Goal: Transaction & Acquisition: Obtain resource

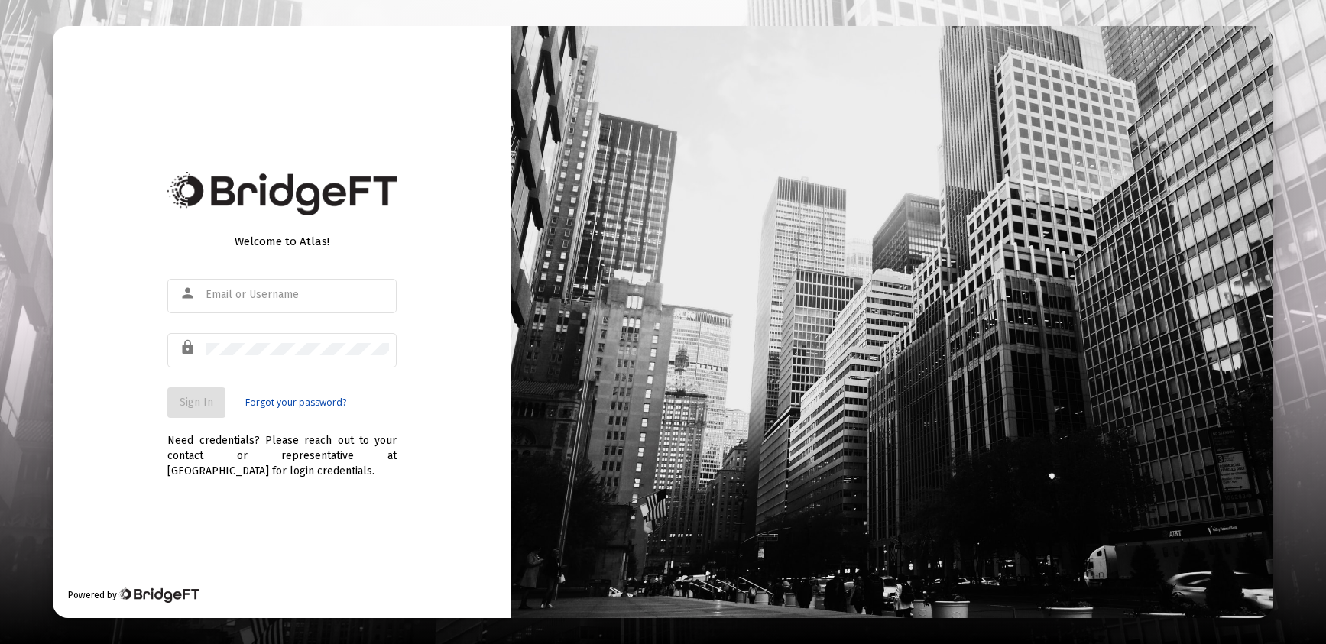
type input "[PERSON_NAME][EMAIL_ADDRESS][DOMAIN_NAME]"
click at [197, 401] on span "Sign In" at bounding box center [197, 402] width 34 height 13
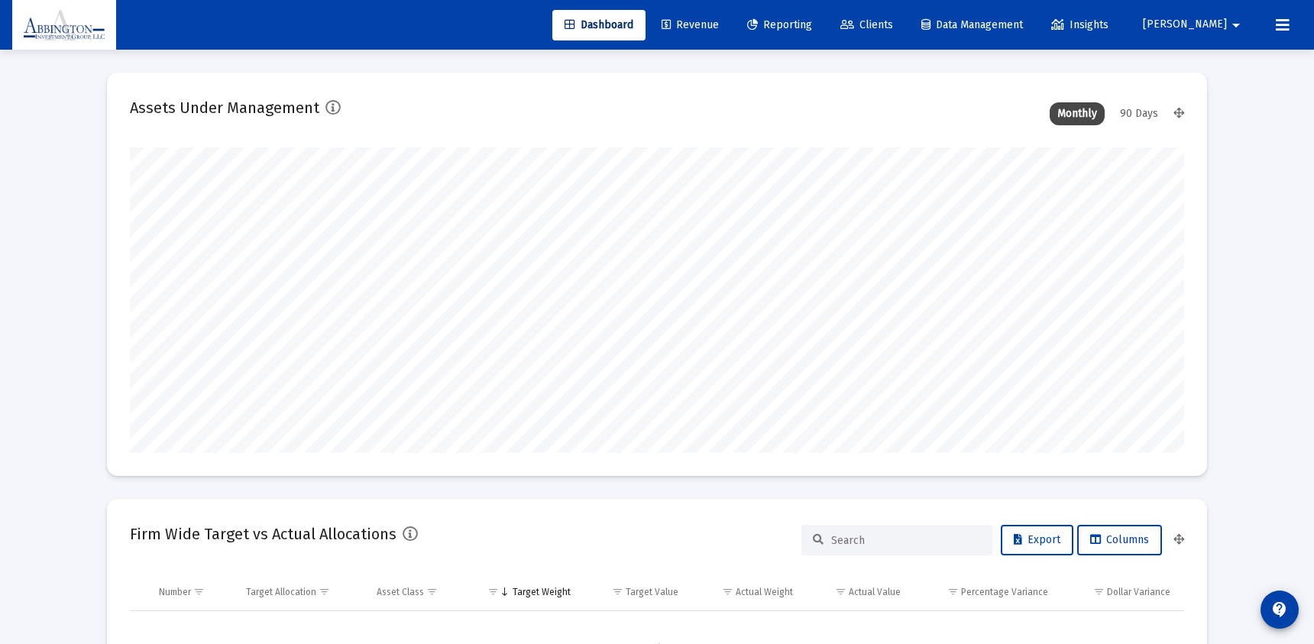
scroll to position [306, 1054]
type input "[DATE]"
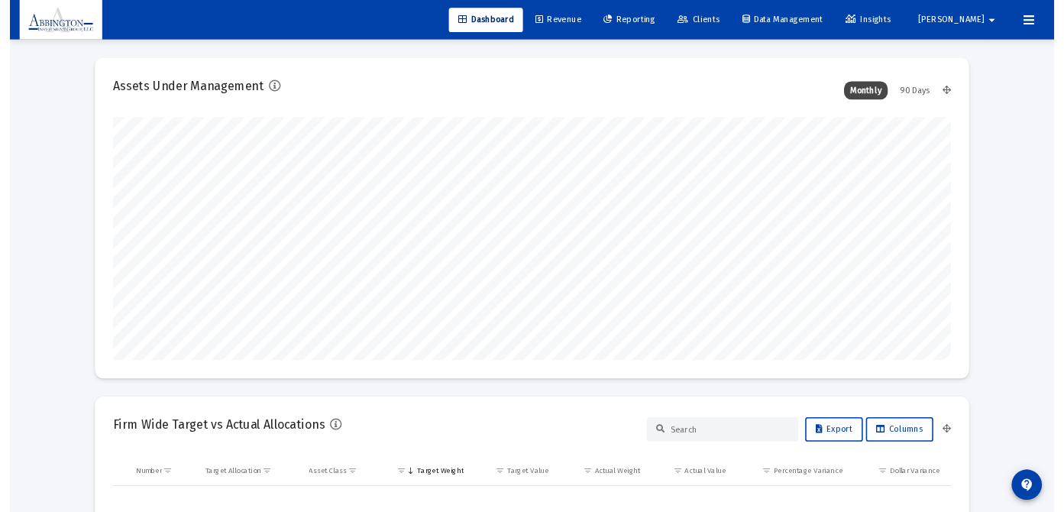
scroll to position [306, 493]
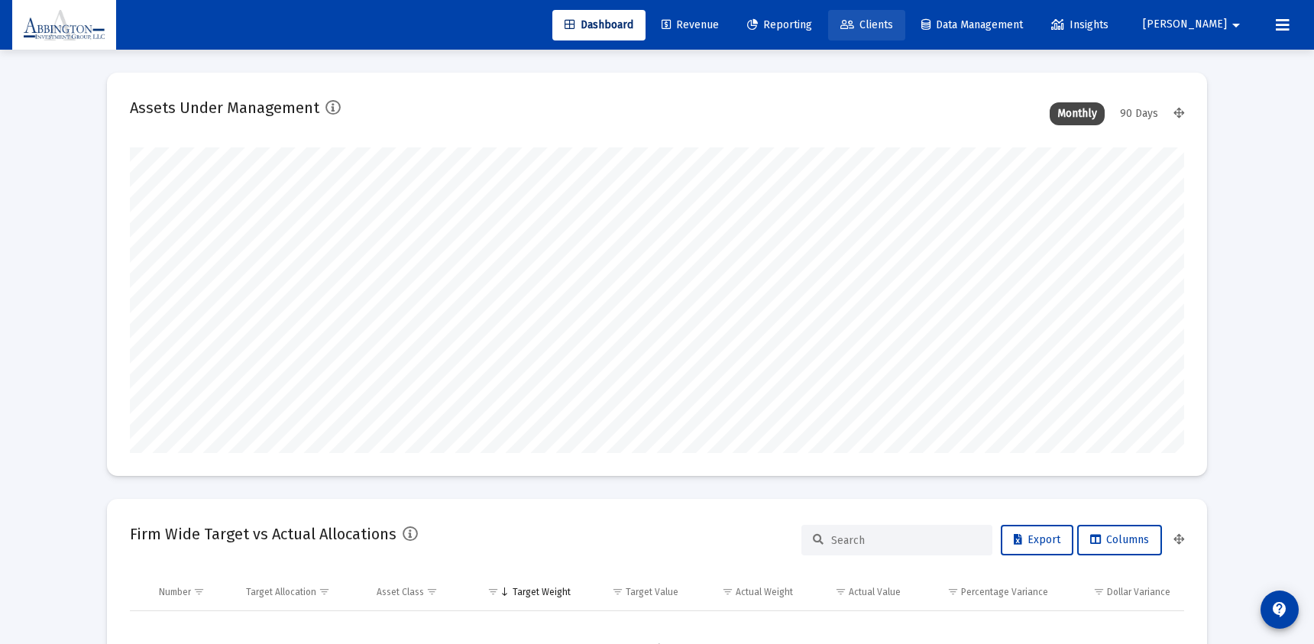
click at [893, 21] on span "Clients" at bounding box center [866, 24] width 53 height 13
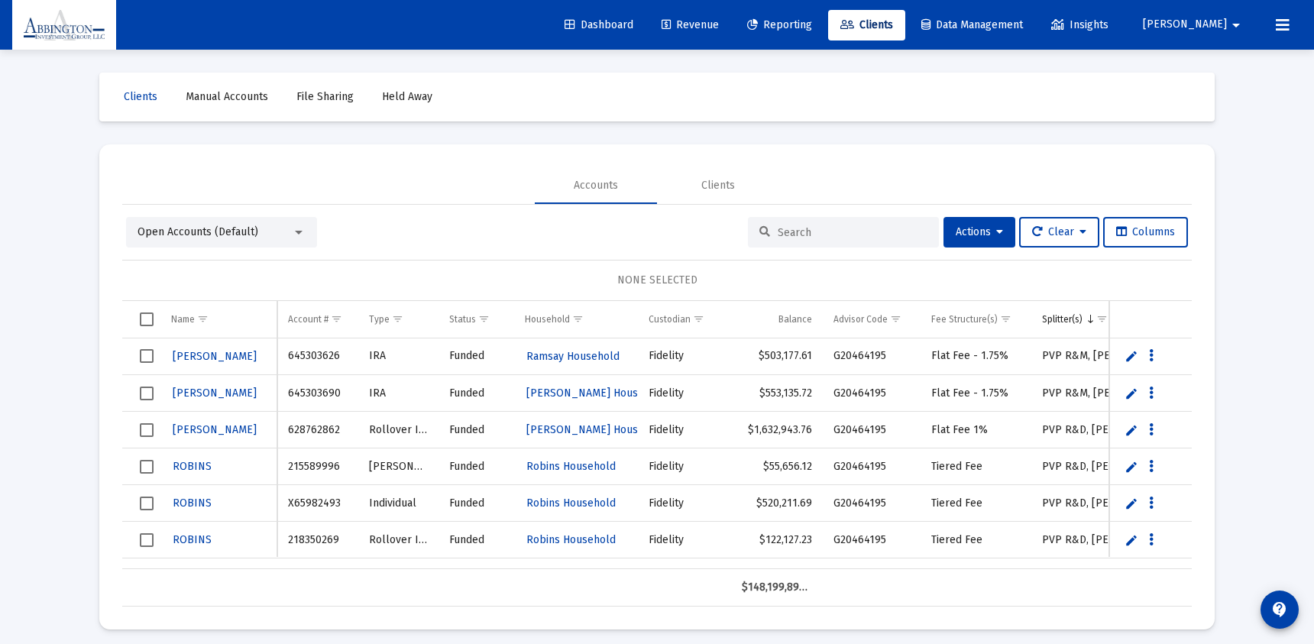
click at [808, 235] on input at bounding box center [853, 232] width 150 height 13
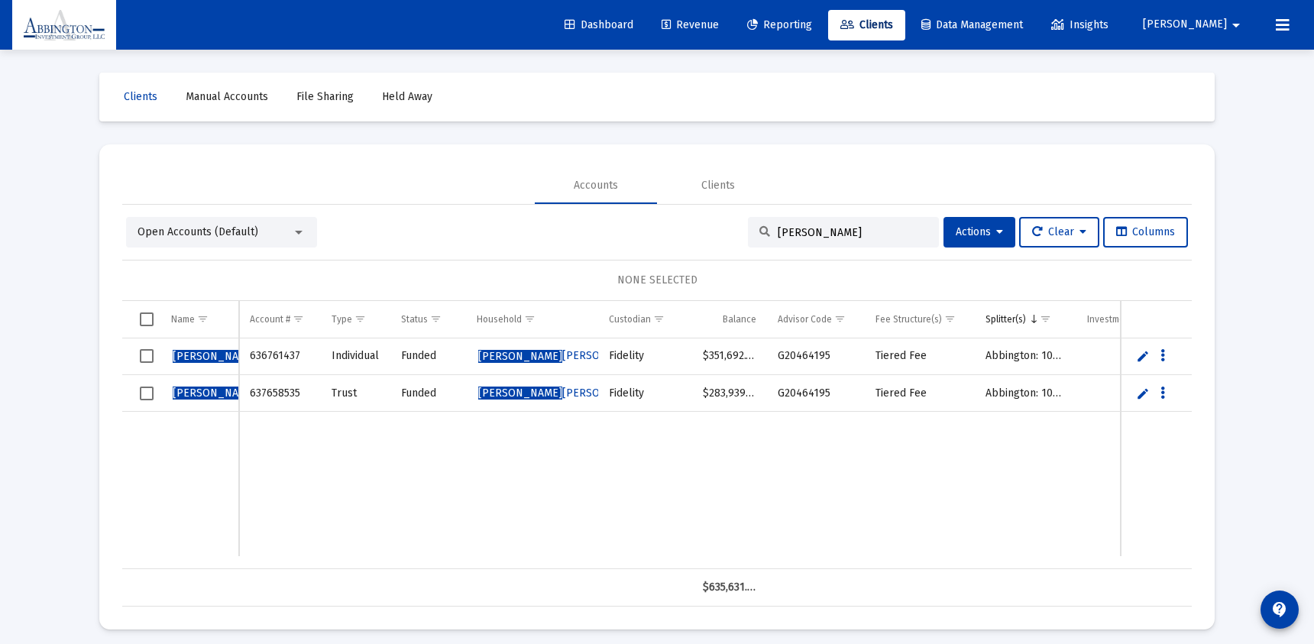
type input "[PERSON_NAME]"
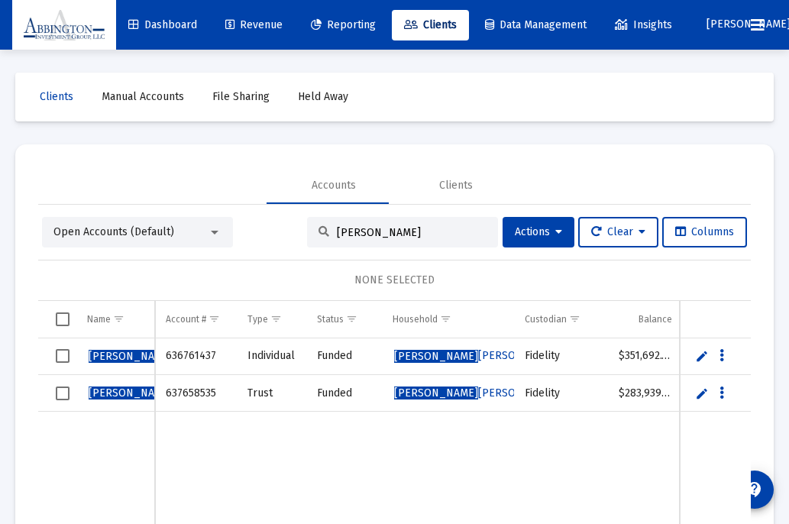
click at [332, 489] on td "Data grid" at bounding box center [344, 484] width 76 height 145
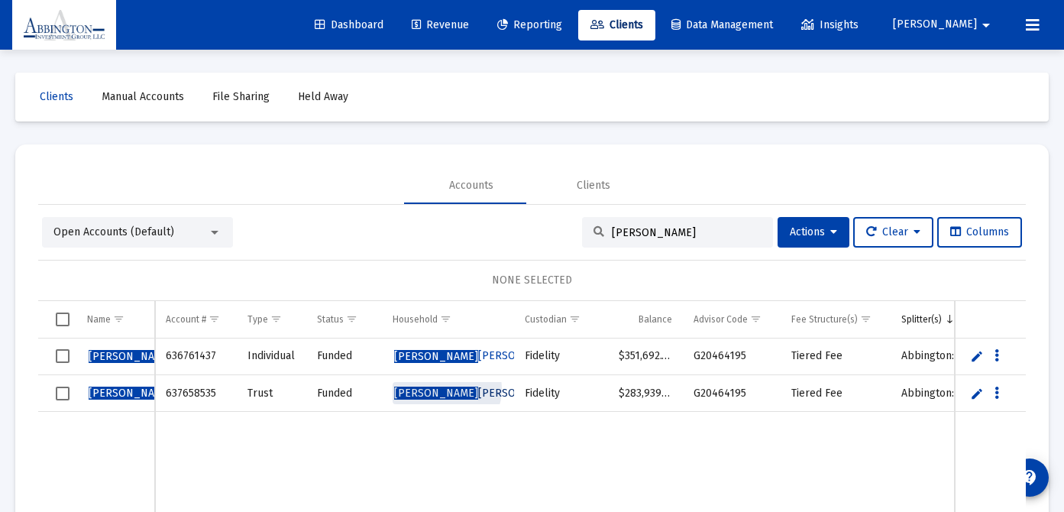
click at [442, 389] on span "[PERSON_NAME] [PERSON_NAME] Household" at bounding box center [506, 393] width 224 height 13
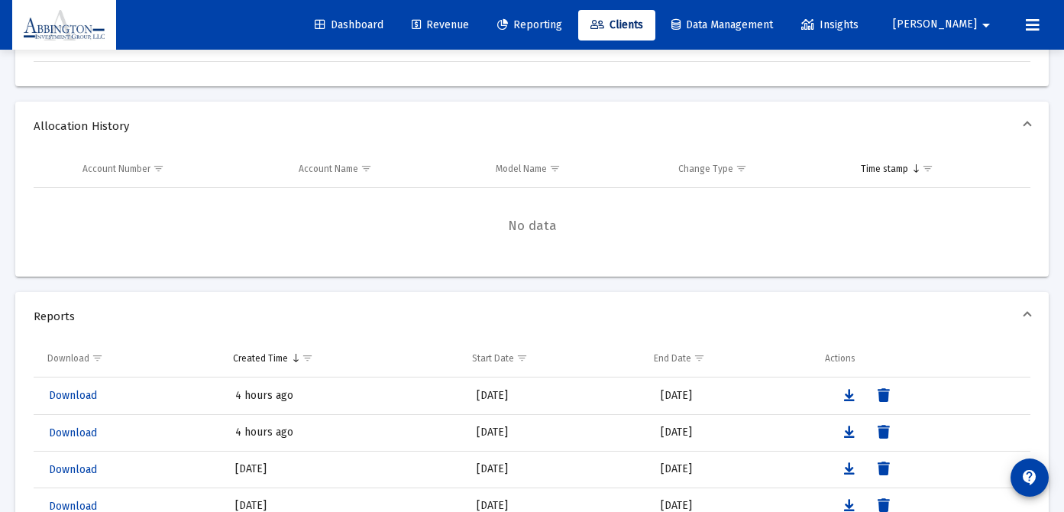
scroll to position [1027, 0]
click at [75, 391] on span "Download" at bounding box center [73, 393] width 48 height 13
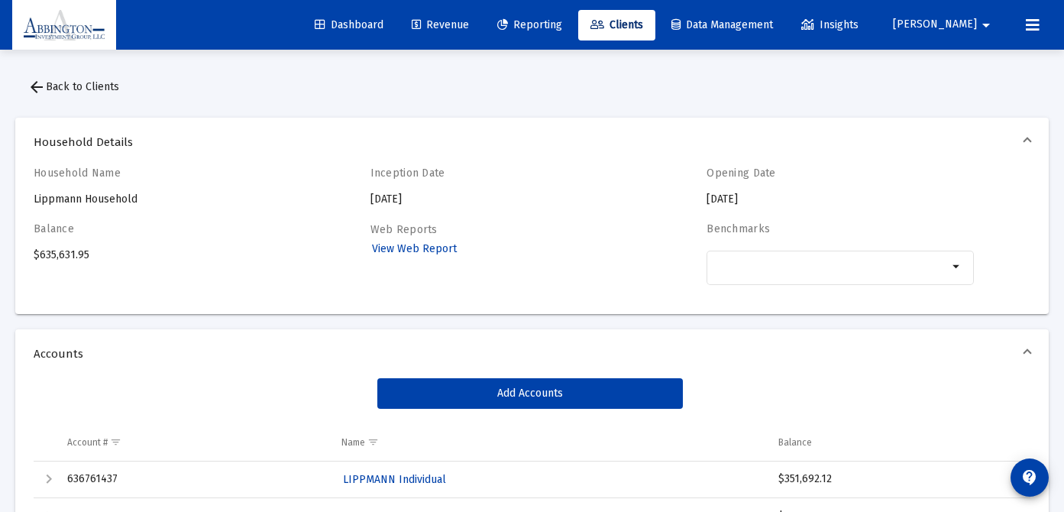
scroll to position [0, 0]
click at [400, 251] on span "View Web Report" at bounding box center [414, 249] width 85 height 13
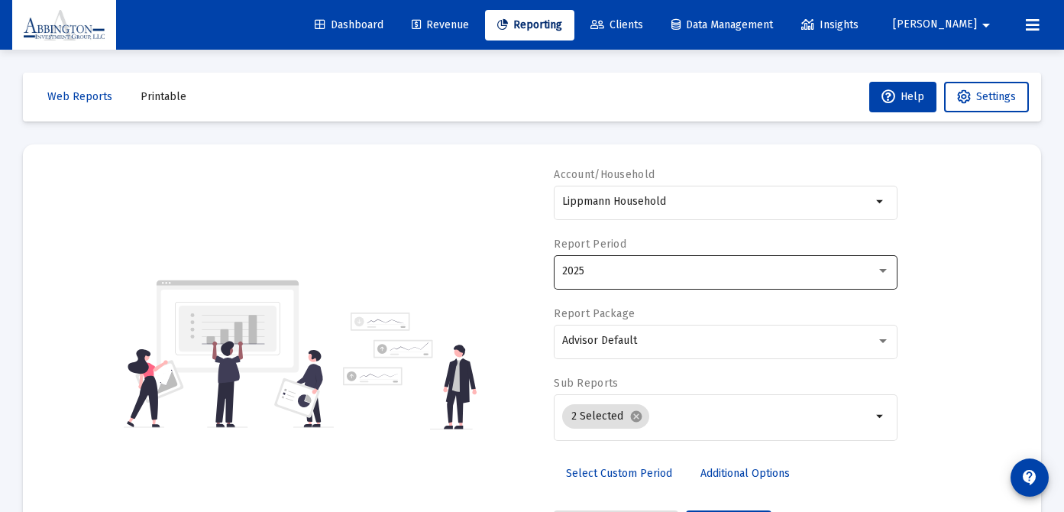
click at [887, 274] on div at bounding box center [883, 271] width 14 height 12
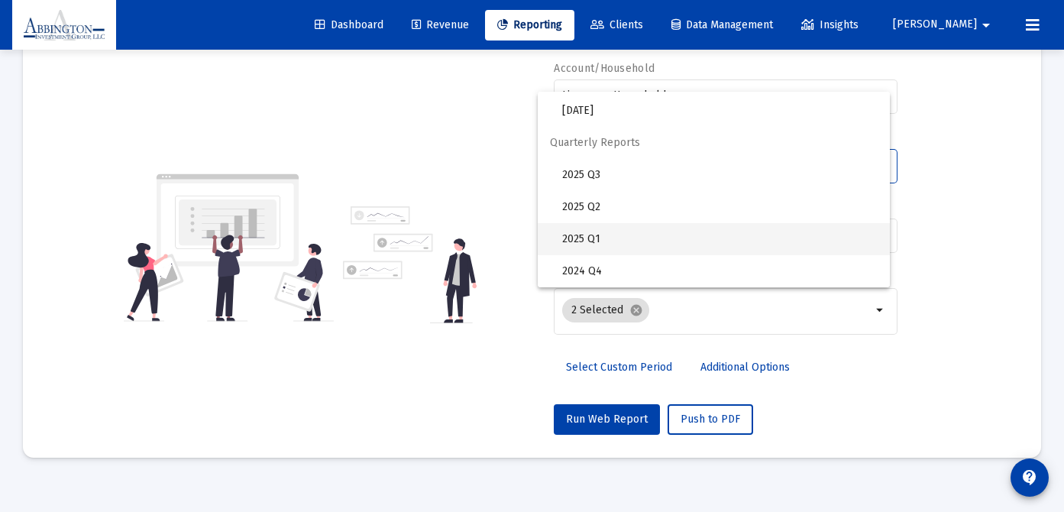
scroll to position [121, 0]
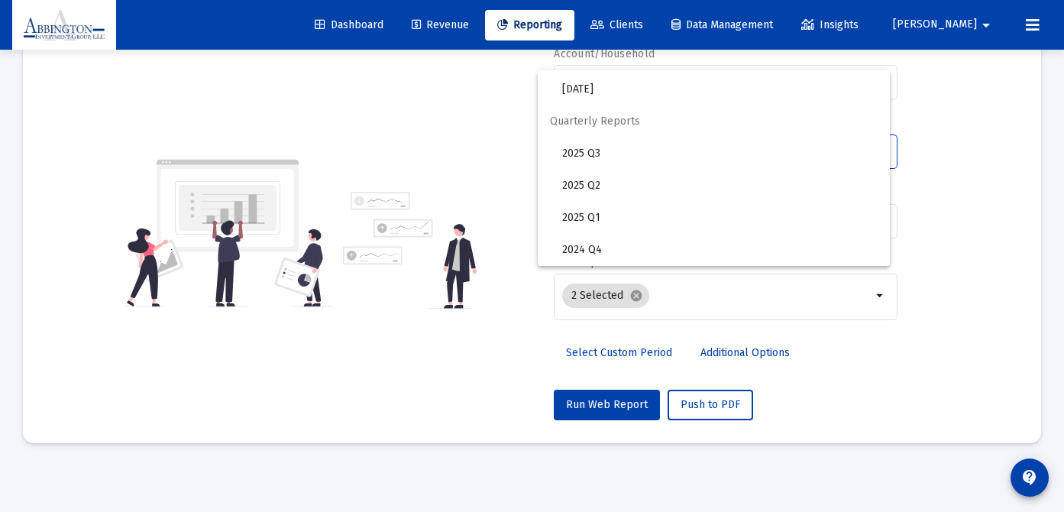
click at [599, 351] on div at bounding box center [532, 256] width 1064 height 512
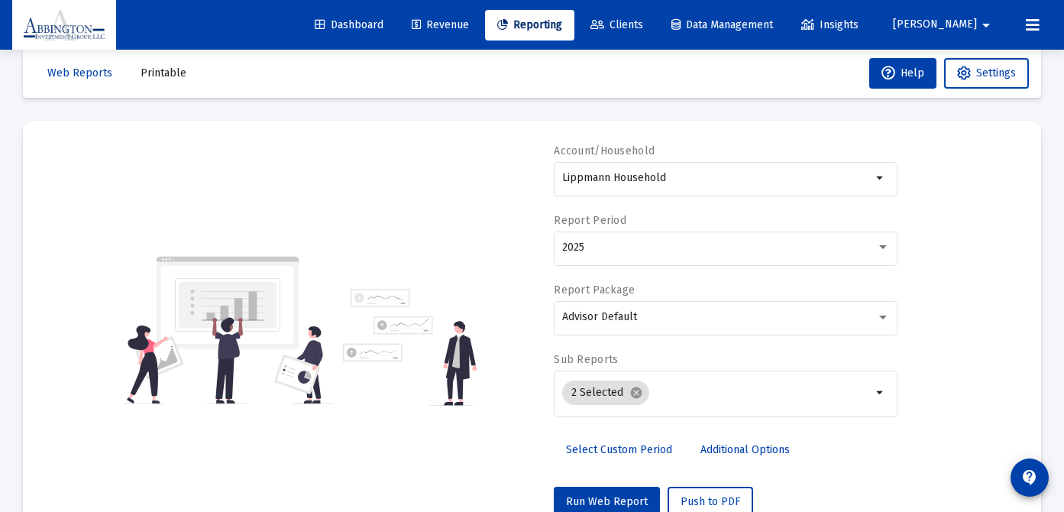
scroll to position [0, 0]
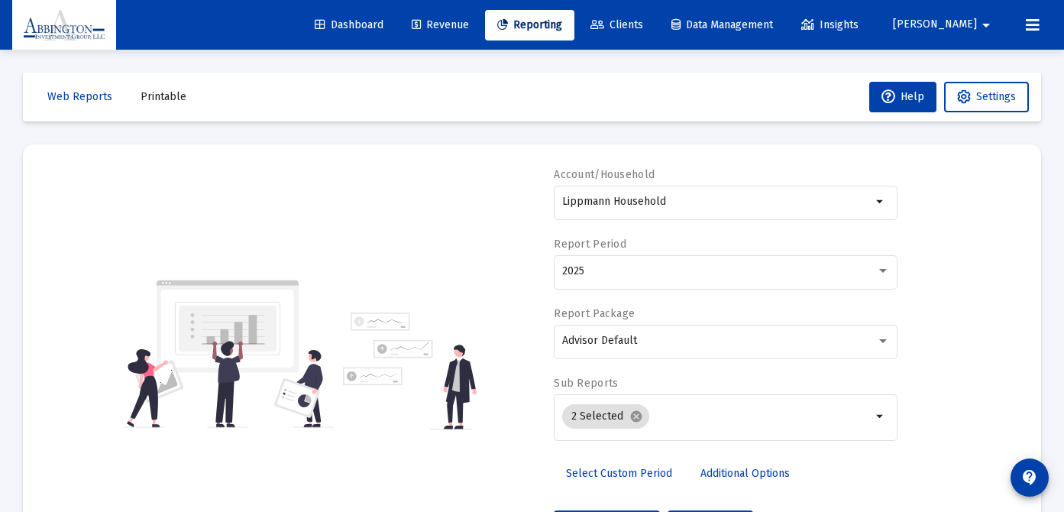
click at [619, 471] on span "Select Custom Period" at bounding box center [619, 473] width 106 height 13
click at [662, 273] on input at bounding box center [631, 271] width 138 height 12
click at [717, 274] on icon "Open calendar" at bounding box center [711, 271] width 16 height 16
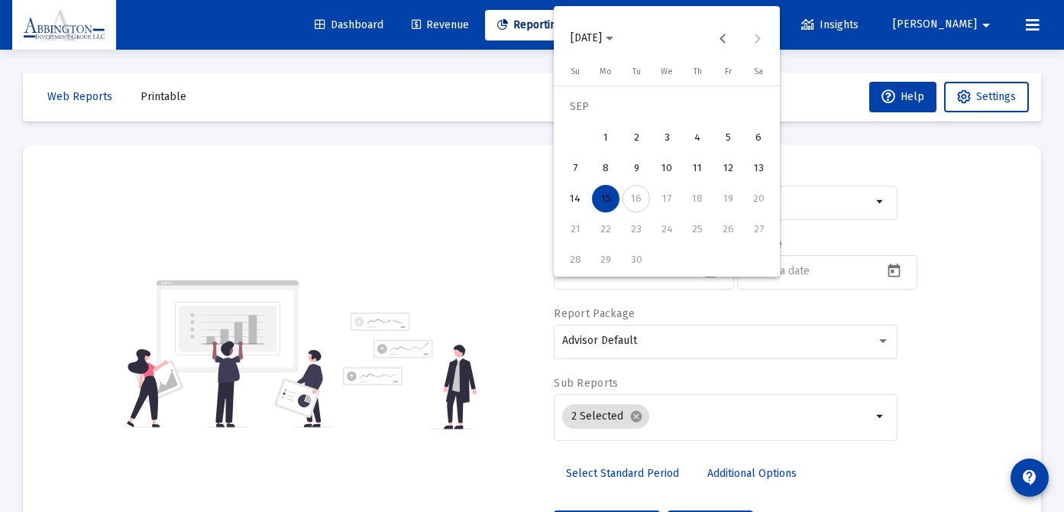
click at [613, 34] on span "[DATE]" at bounding box center [592, 37] width 43 height 13
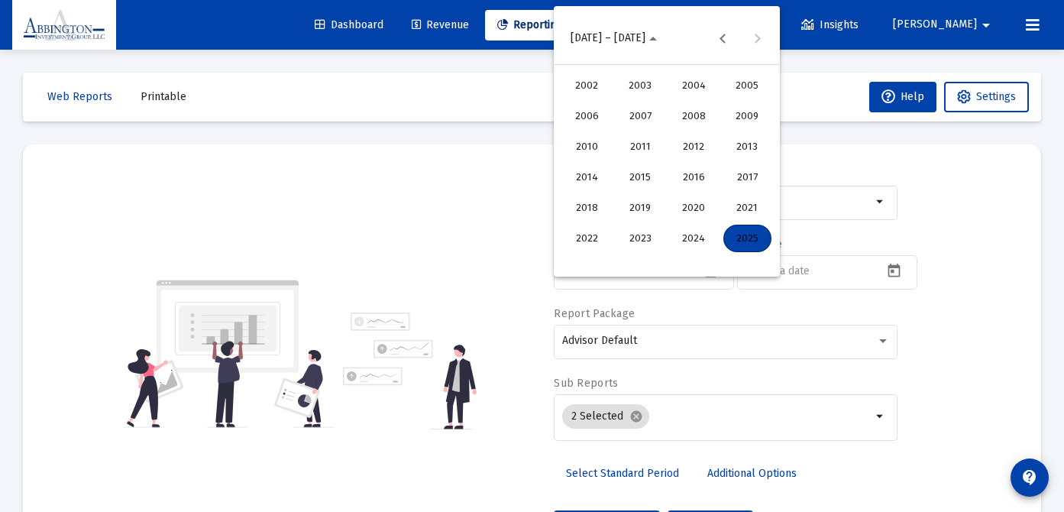
click at [743, 237] on div "2025" at bounding box center [748, 239] width 48 height 28
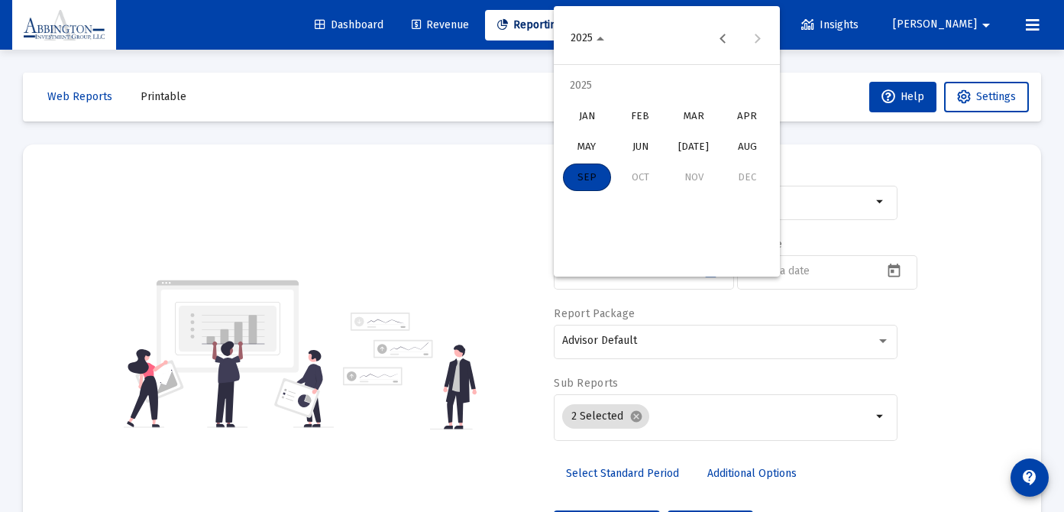
click at [591, 110] on div "JAN" at bounding box center [587, 116] width 48 height 28
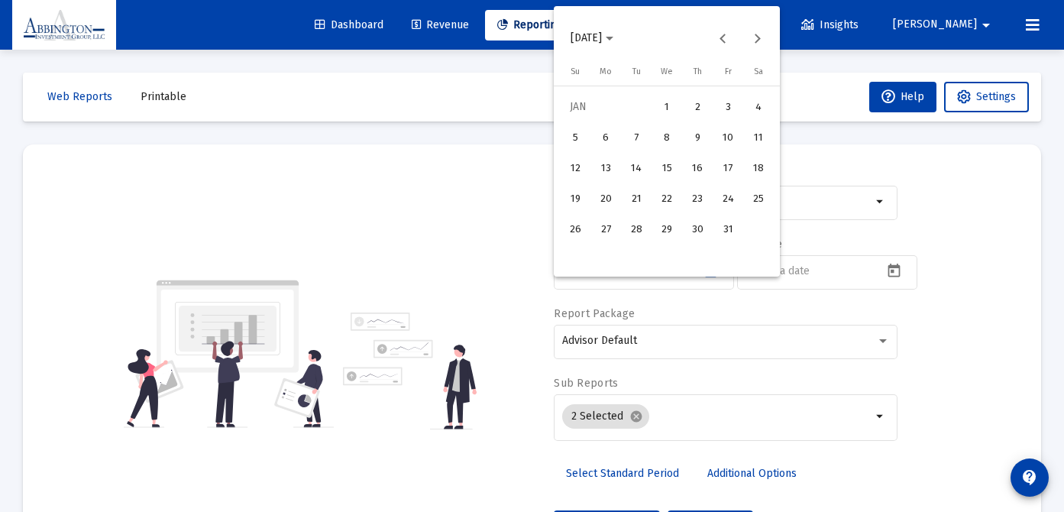
click at [668, 109] on div "1" at bounding box center [667, 107] width 28 height 28
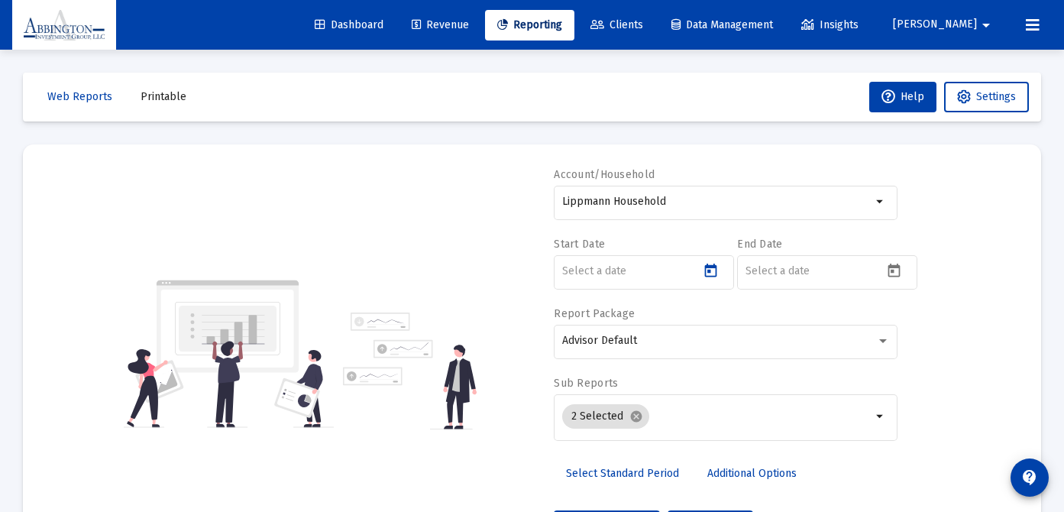
type input "[DATE]"
click at [852, 271] on input at bounding box center [815, 271] width 138 height 12
click at [891, 274] on icon "Open calendar" at bounding box center [894, 271] width 16 height 16
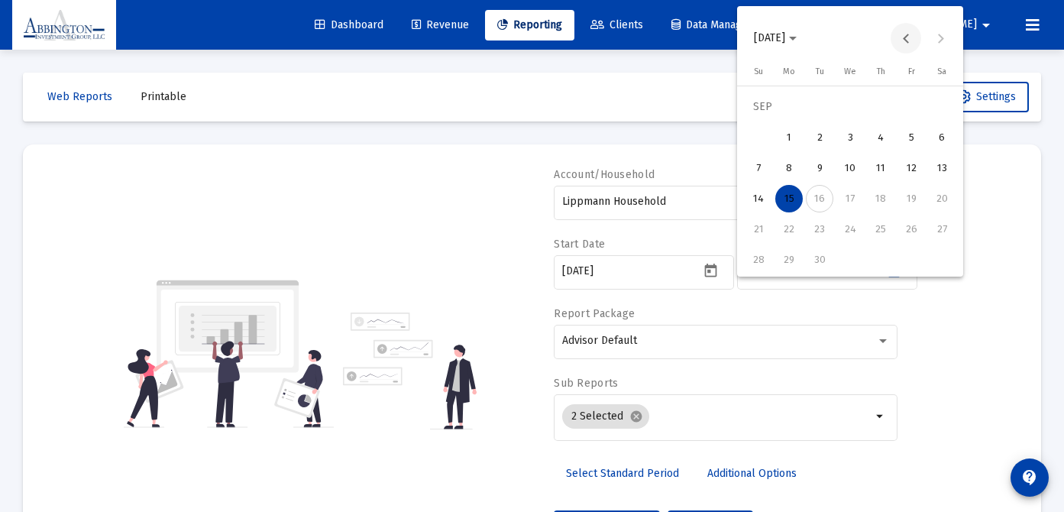
click at [911, 42] on button "Previous month" at bounding box center [906, 38] width 31 height 31
click at [908, 238] on div "29" at bounding box center [912, 229] width 28 height 28
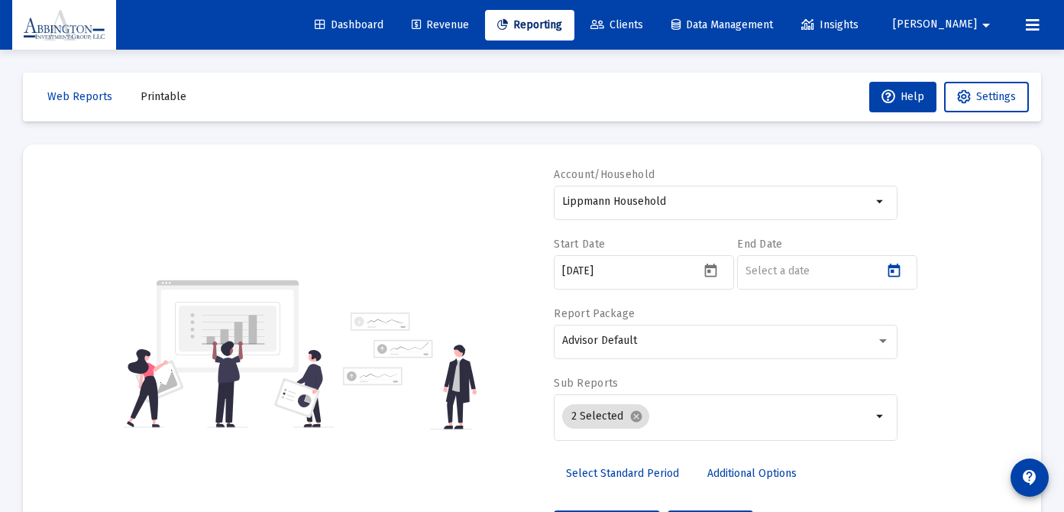
type input "[DATE]"
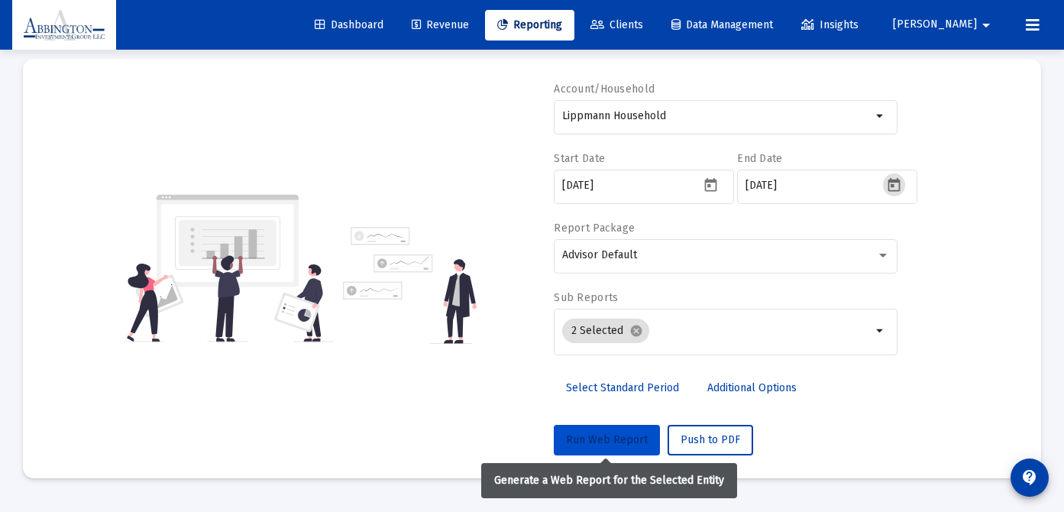
click at [612, 439] on span "Run Web Report" at bounding box center [607, 439] width 82 height 13
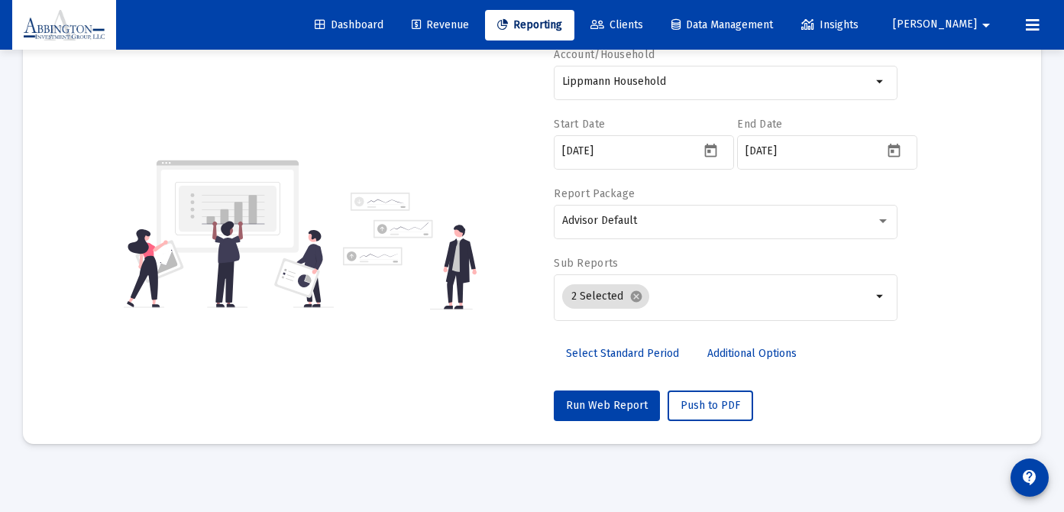
scroll to position [121, 0]
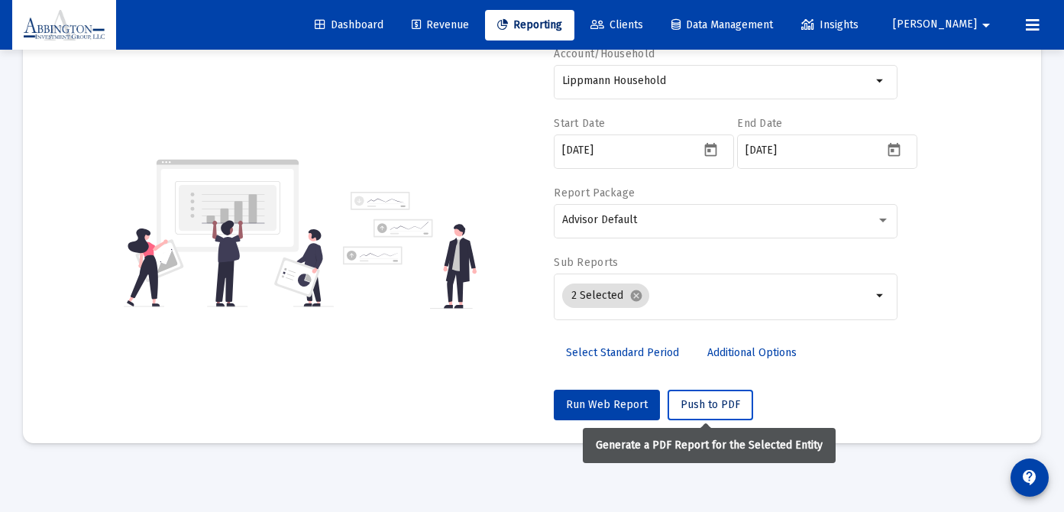
click at [737, 409] on button "Push to PDF" at bounding box center [711, 405] width 86 height 31
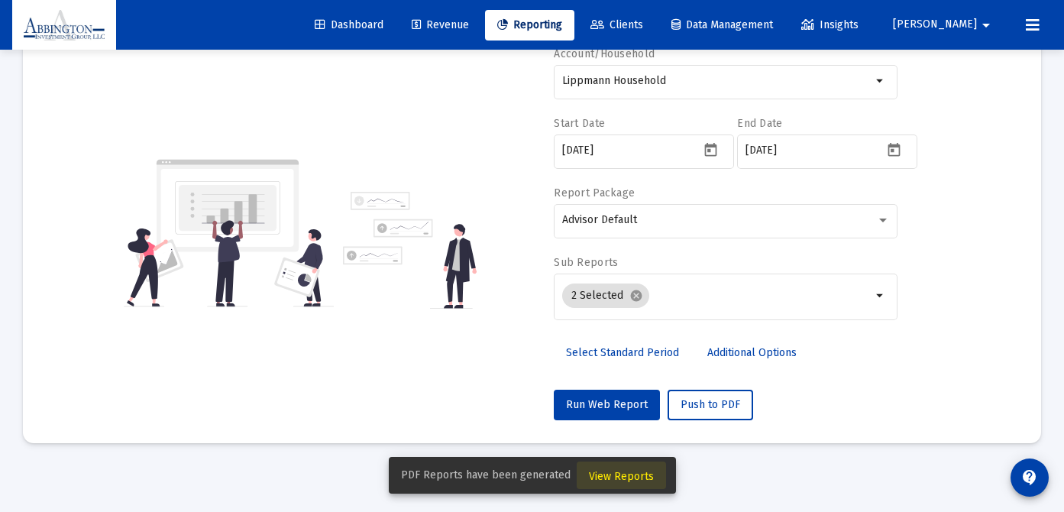
click at [652, 475] on button "View Reports" at bounding box center [621, 475] width 89 height 28
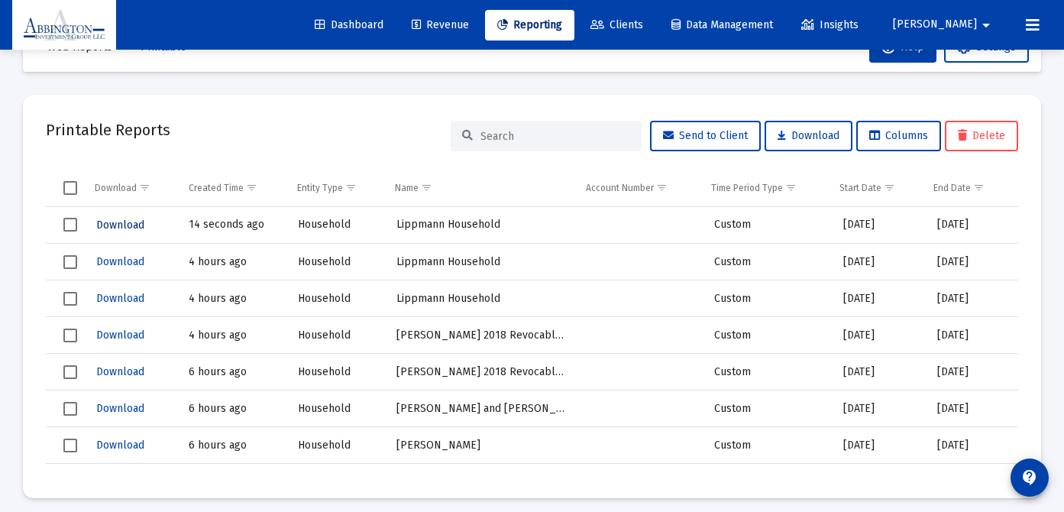
click at [134, 225] on span "Download" at bounding box center [120, 225] width 48 height 13
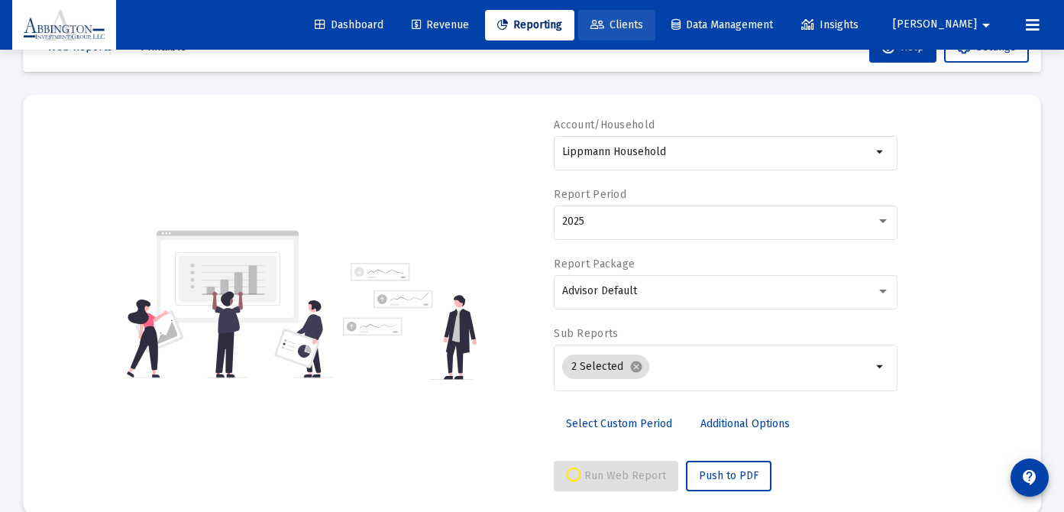
click at [643, 23] on span "Clients" at bounding box center [617, 24] width 53 height 13
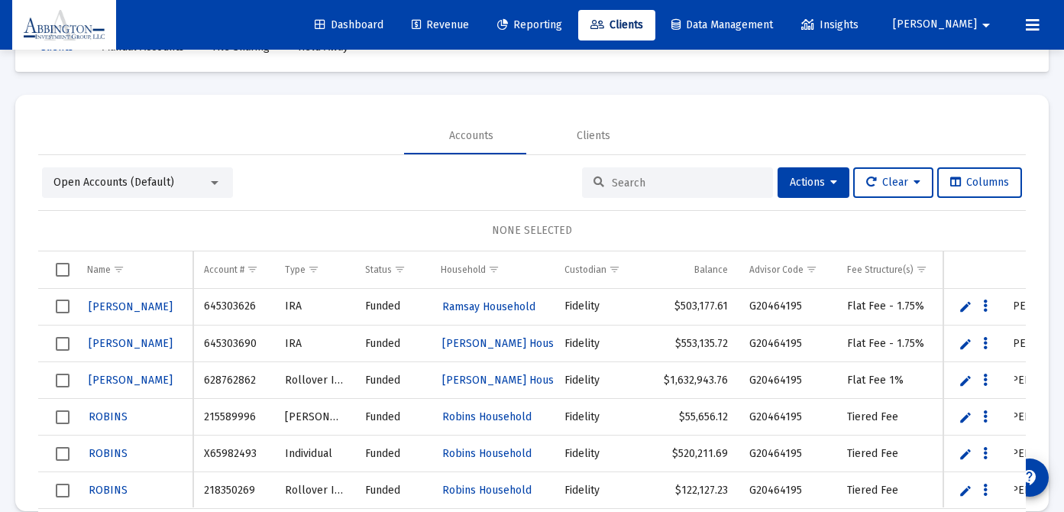
click at [634, 177] on input at bounding box center [687, 182] width 150 height 13
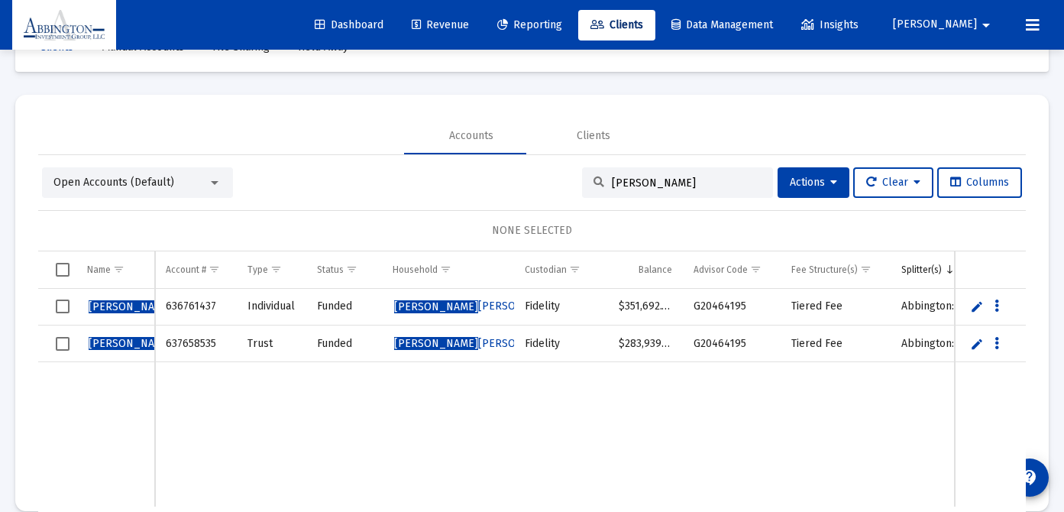
type input "[PERSON_NAME]"
click at [118, 306] on span "[PERSON_NAME] [PERSON_NAME]" at bounding box center [173, 305] width 168 height 13
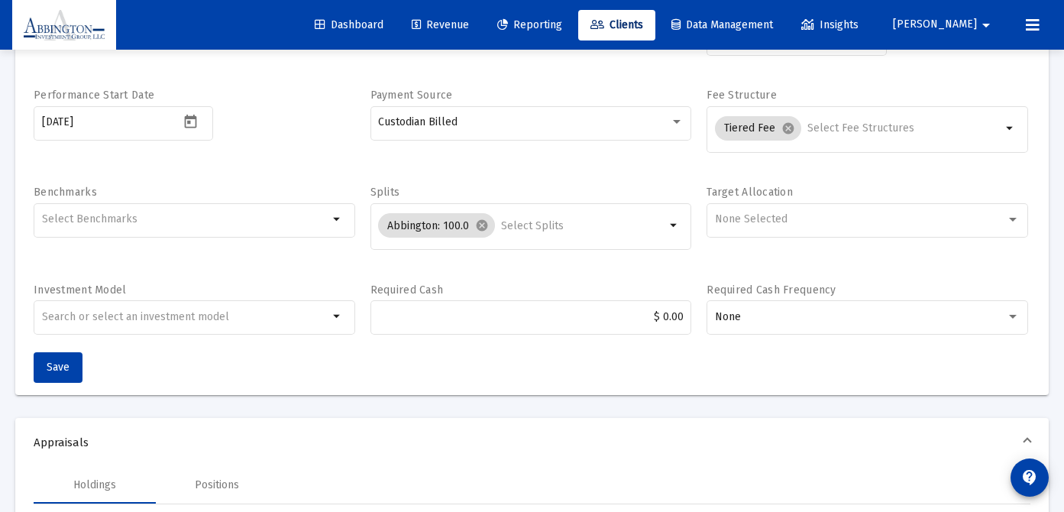
scroll to position [246, 0]
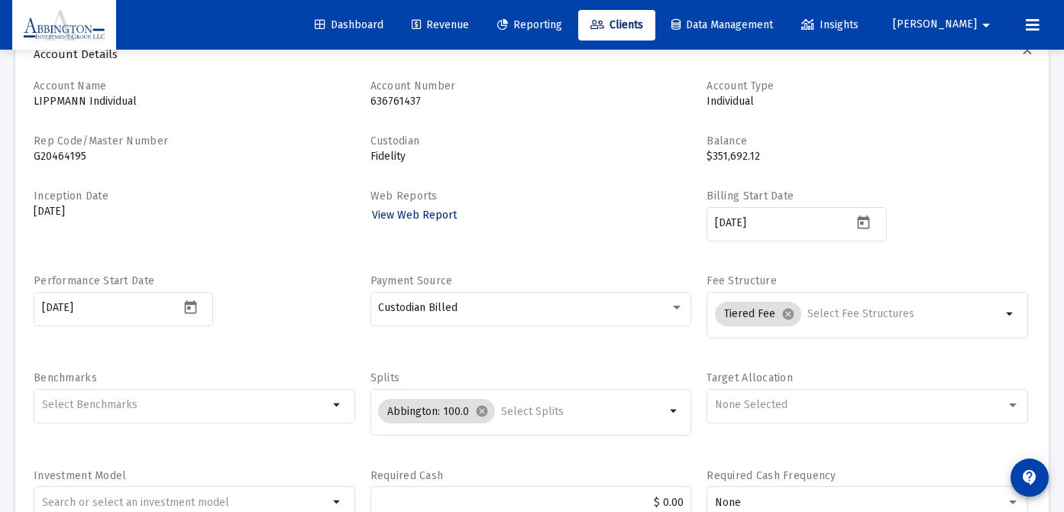
click at [438, 215] on span "View Web Report" at bounding box center [414, 215] width 85 height 13
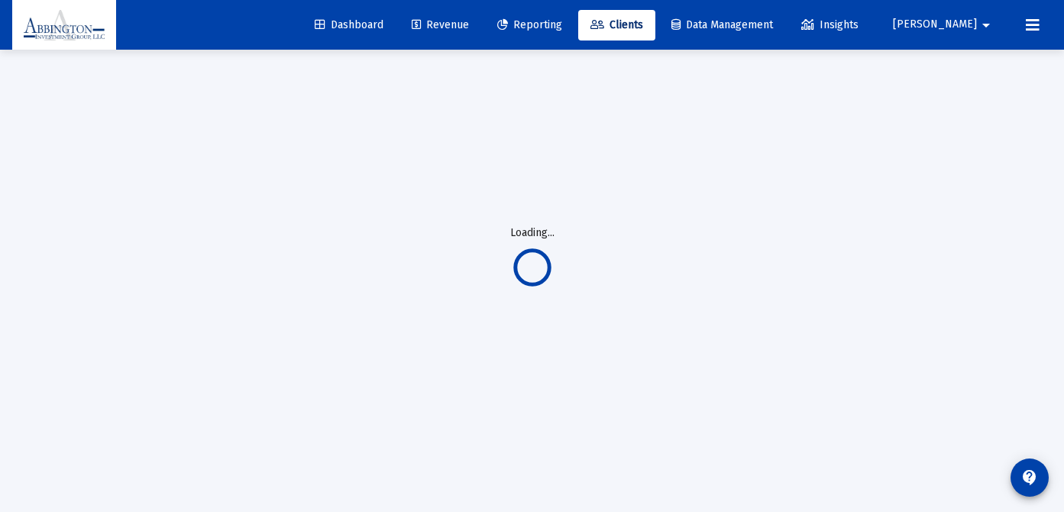
scroll to position [50, 0]
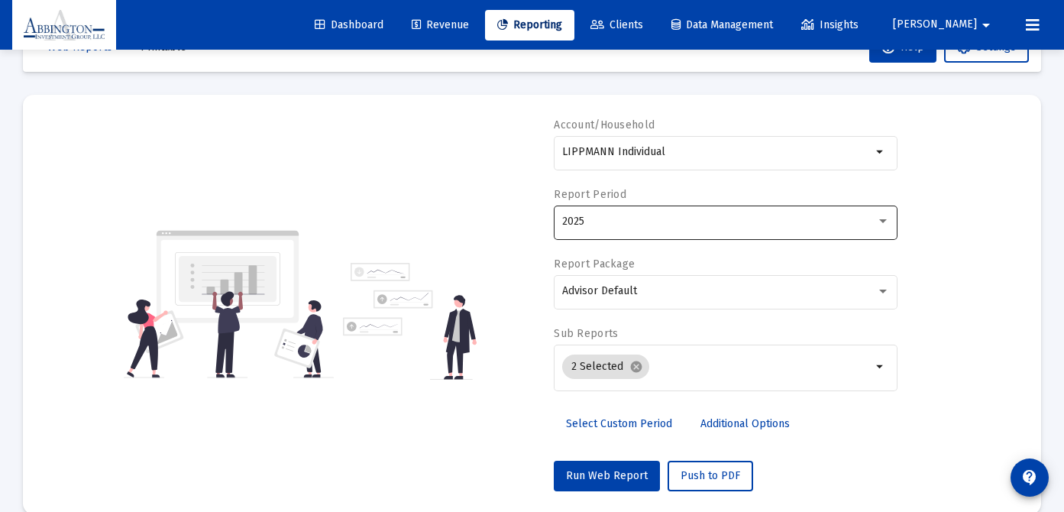
click at [884, 217] on div at bounding box center [883, 221] width 14 height 12
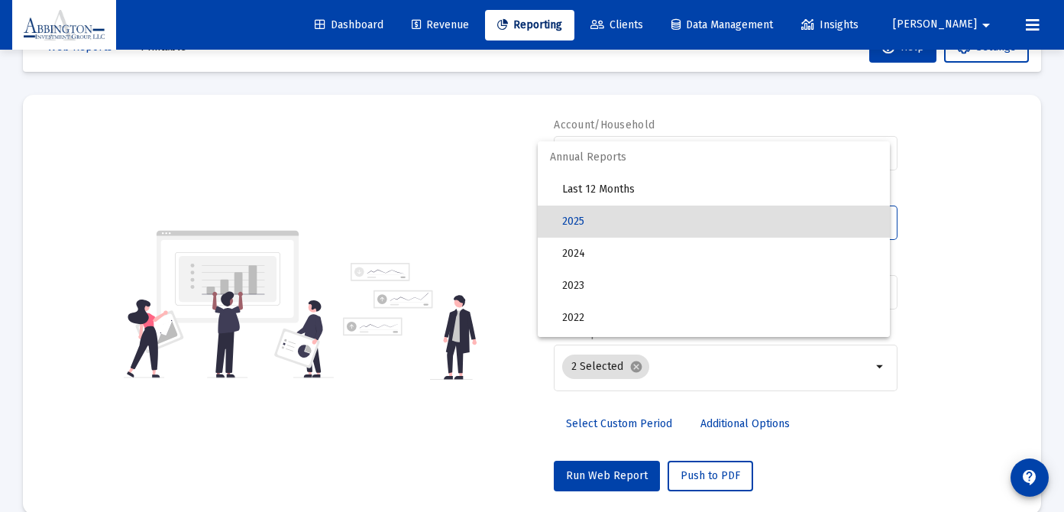
click at [647, 418] on div at bounding box center [532, 256] width 1064 height 512
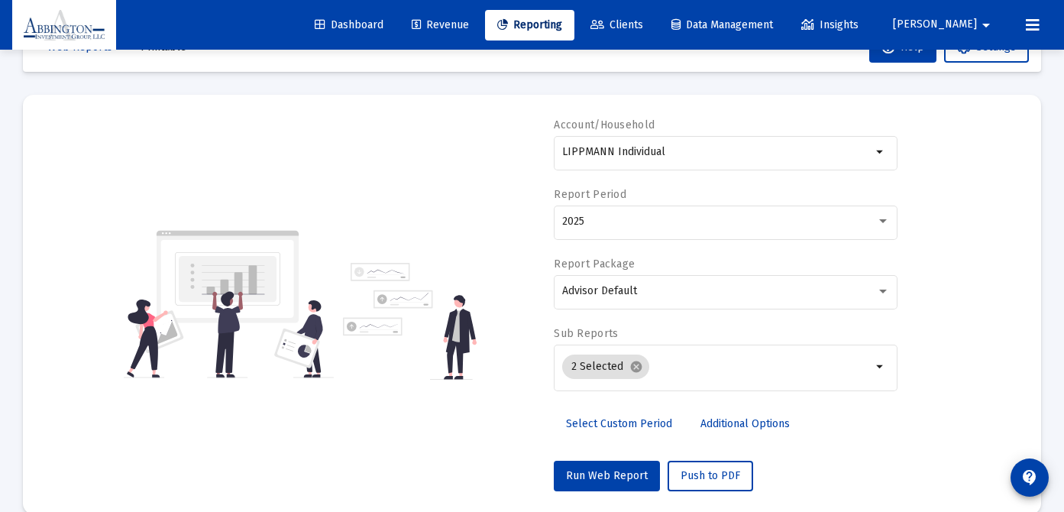
click at [645, 421] on span "Select Custom Period" at bounding box center [619, 423] width 106 height 13
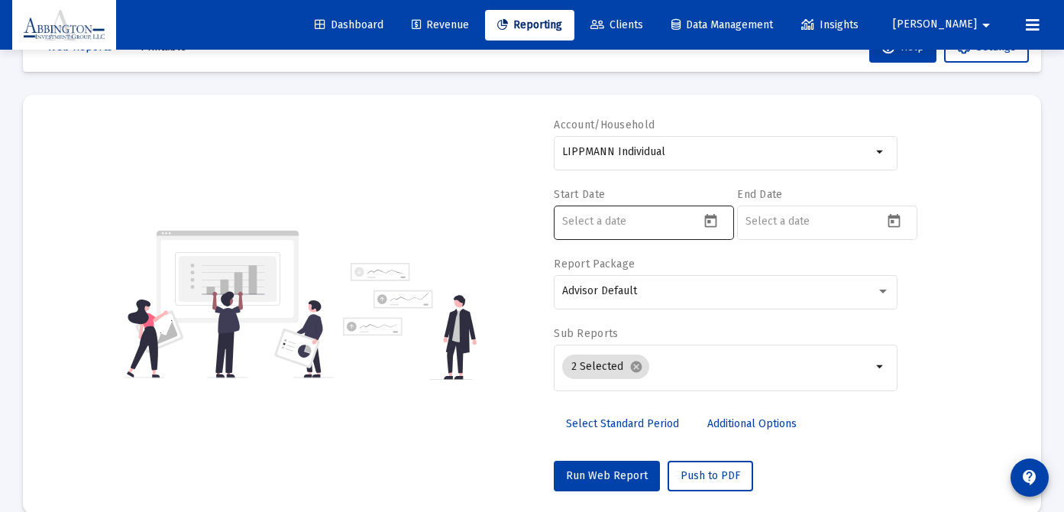
click at [706, 226] on icon "Open calendar" at bounding box center [711, 221] width 12 height 14
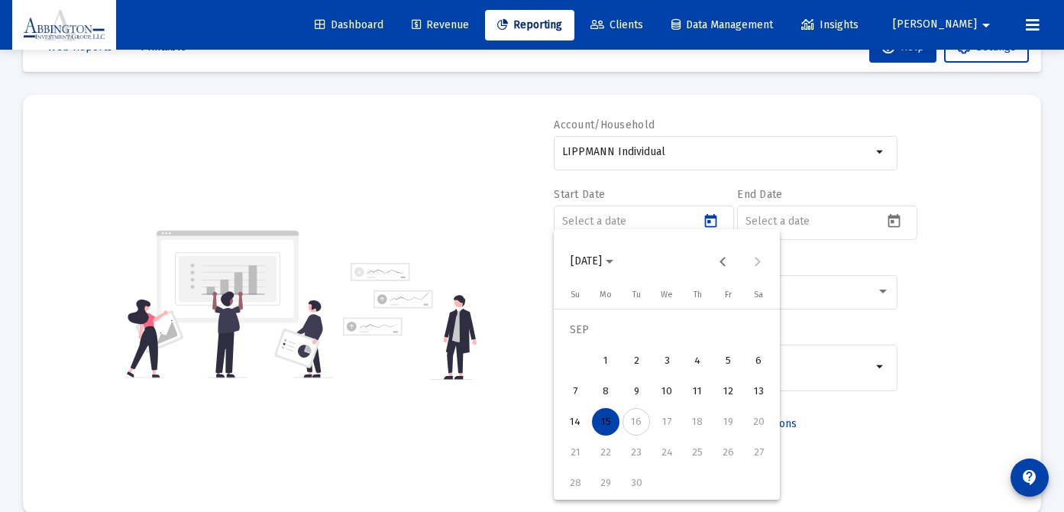
click at [602, 260] on span "[DATE]" at bounding box center [586, 260] width 31 height 13
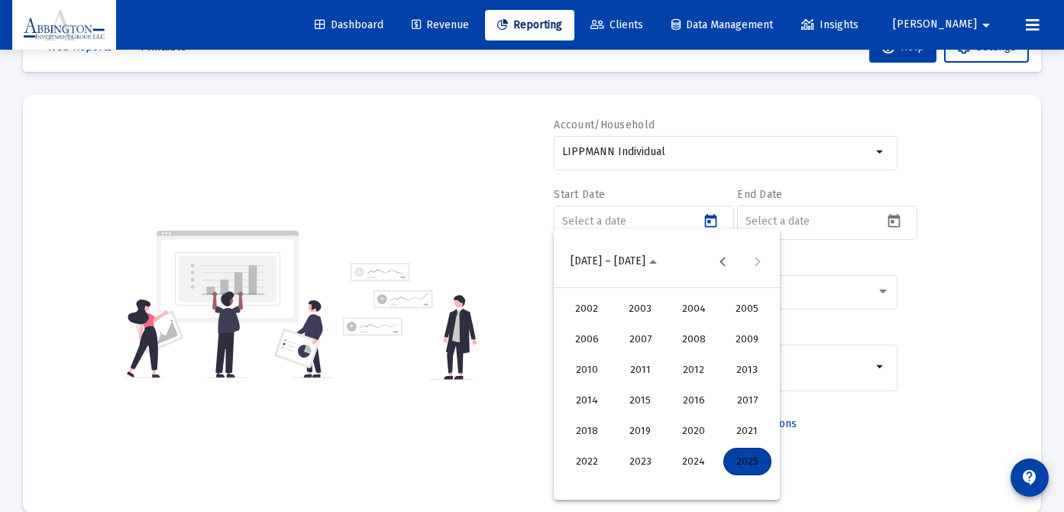
click at [736, 465] on div "2025" at bounding box center [748, 462] width 48 height 28
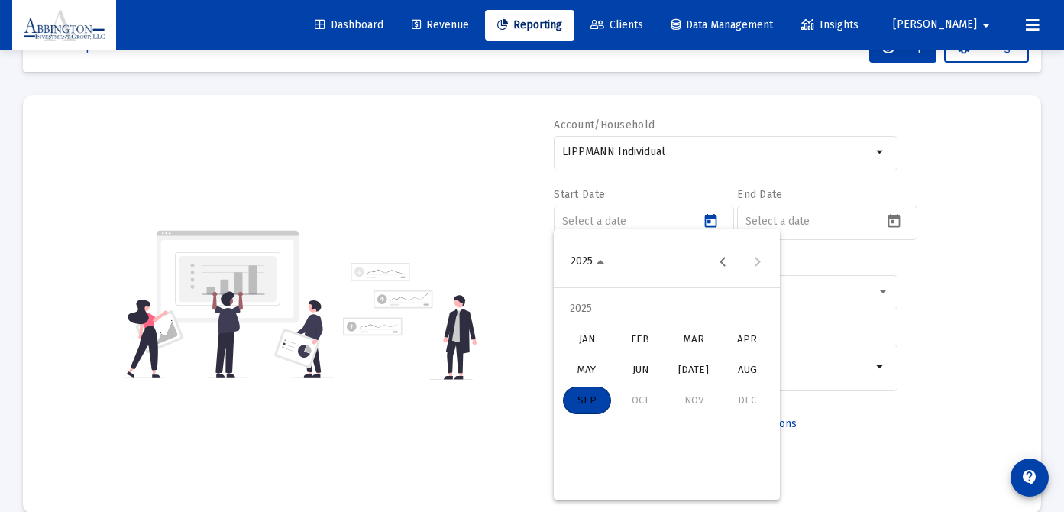
click at [597, 334] on div "JAN" at bounding box center [587, 339] width 48 height 28
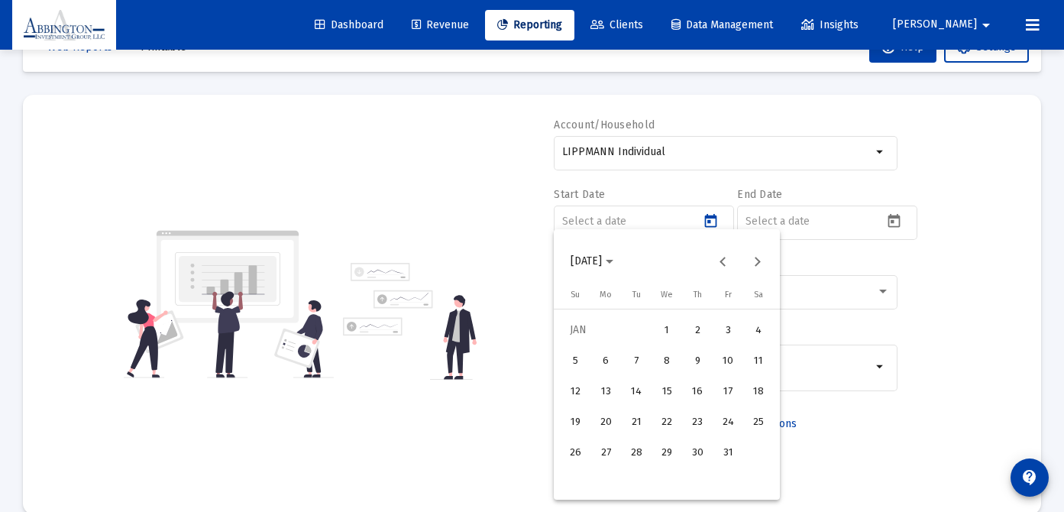
click at [669, 332] on div "1" at bounding box center [667, 330] width 28 height 28
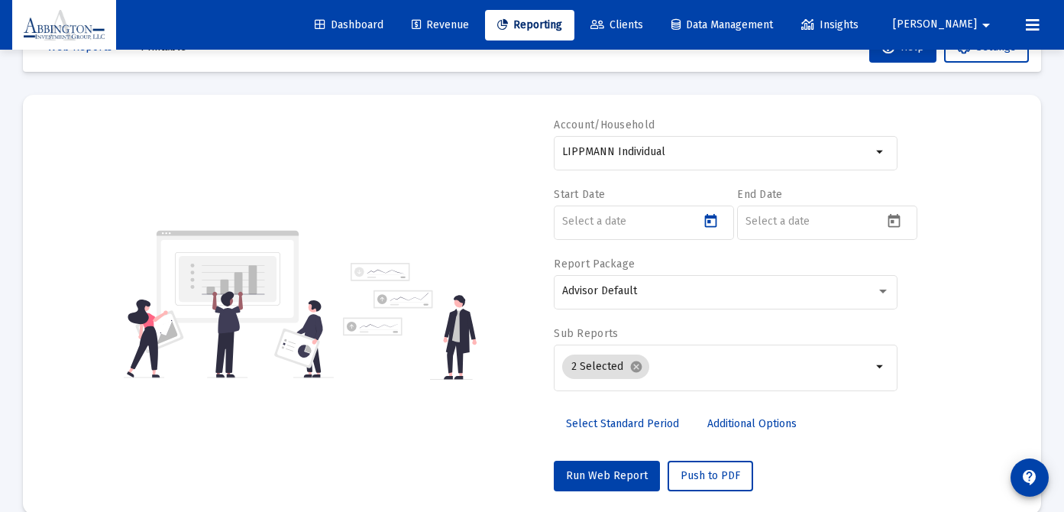
type input "[DATE]"
click at [889, 218] on icon "Open calendar" at bounding box center [894, 221] width 16 height 16
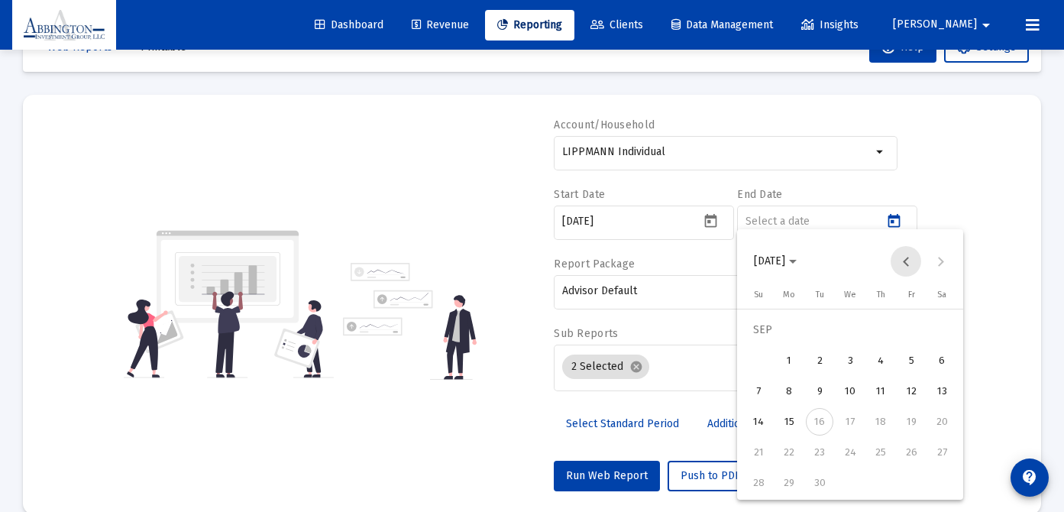
click at [908, 266] on button "Previous month" at bounding box center [906, 261] width 31 height 31
click at [905, 460] on div "29" at bounding box center [912, 453] width 28 height 28
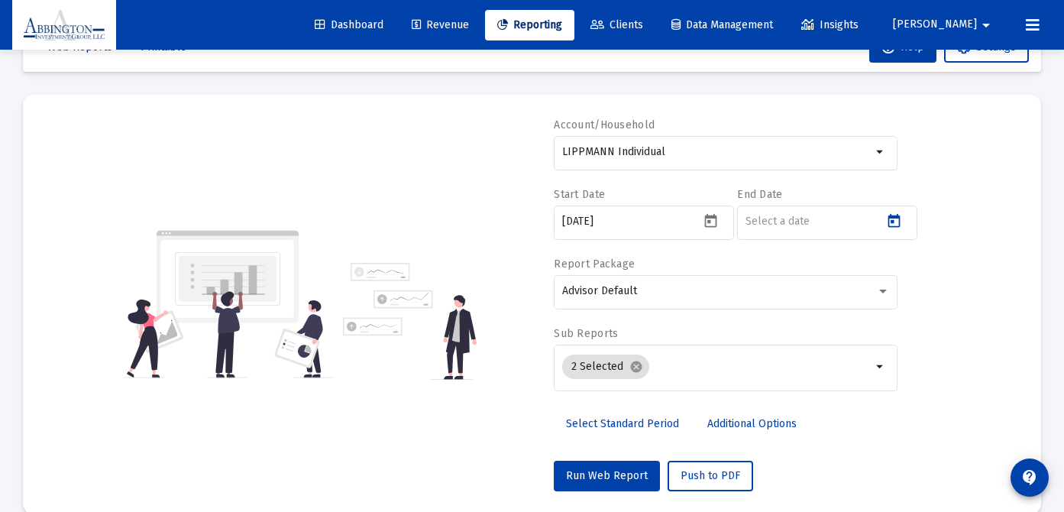
type input "[DATE]"
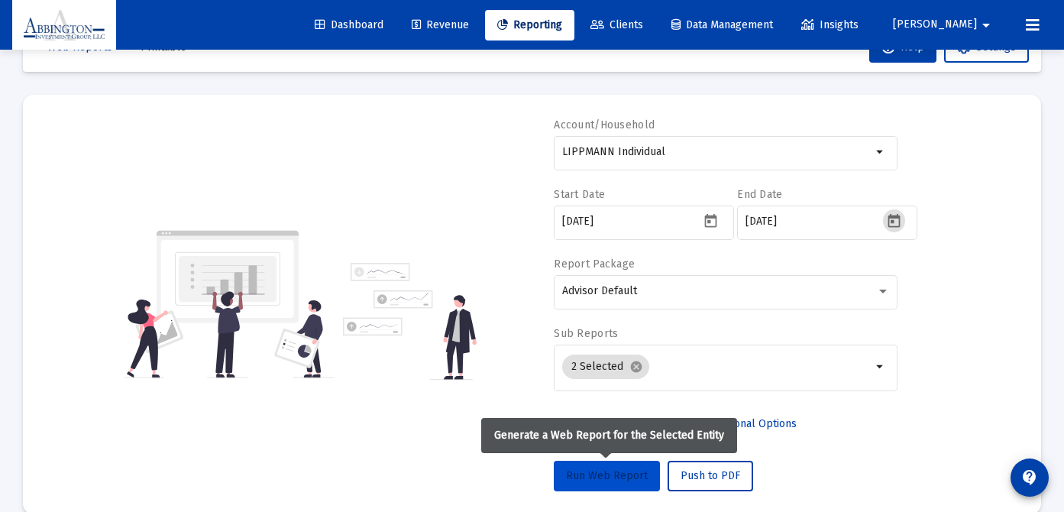
click at [607, 481] on span "Run Web Report" at bounding box center [607, 475] width 82 height 13
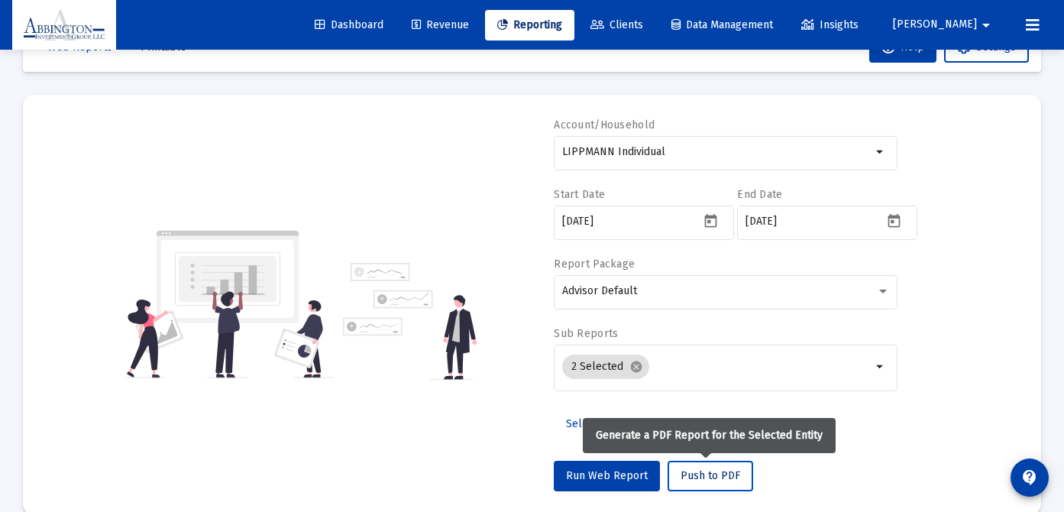
click at [708, 479] on span "Push to PDF" at bounding box center [711, 475] width 60 height 13
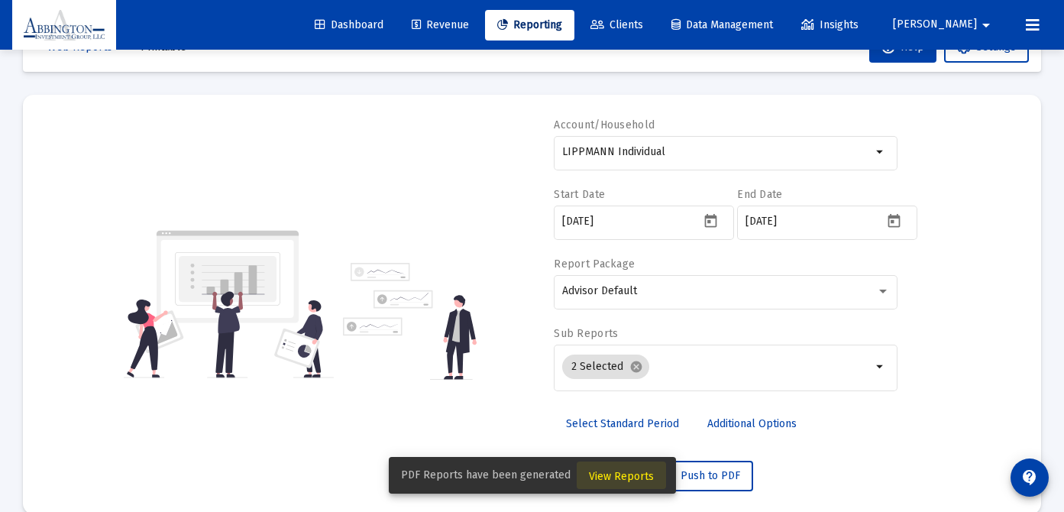
click at [628, 478] on span "View Reports" at bounding box center [621, 476] width 65 height 13
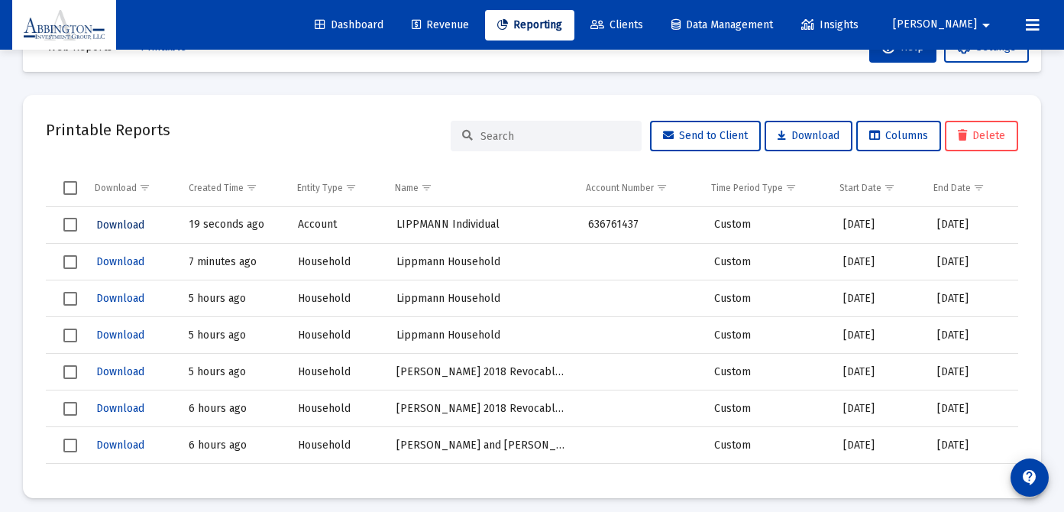
click at [111, 224] on span "Download" at bounding box center [120, 225] width 48 height 13
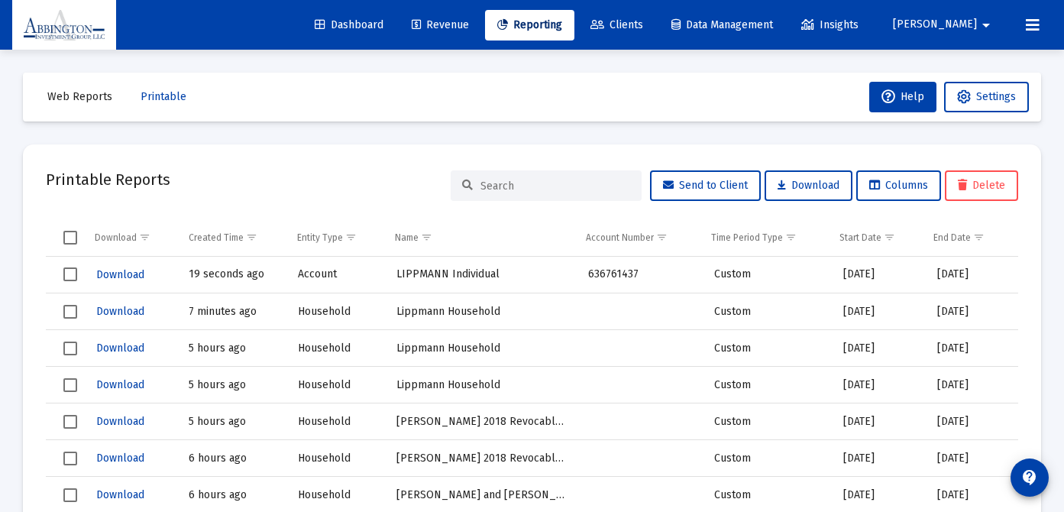
click at [643, 22] on span "Clients" at bounding box center [617, 24] width 53 height 13
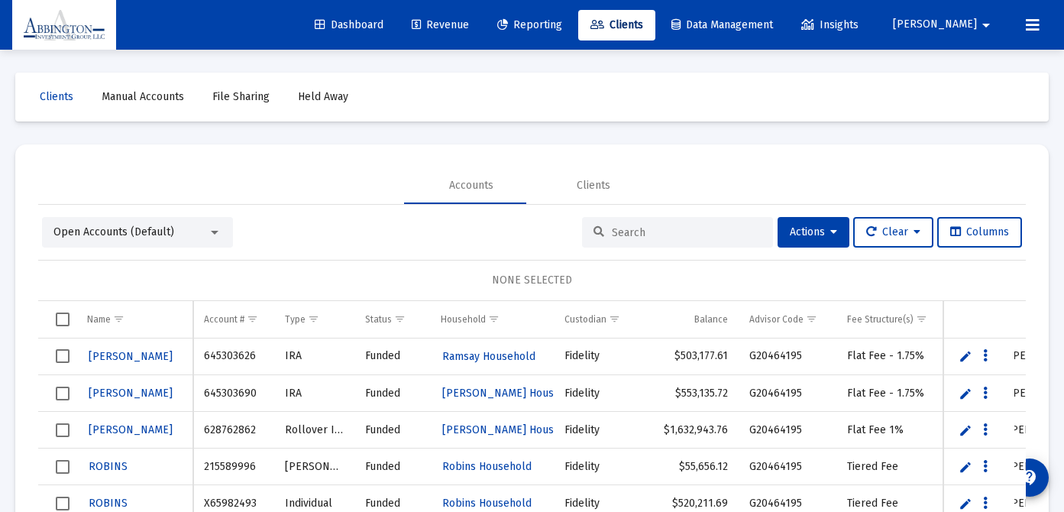
click at [623, 230] on input at bounding box center [687, 232] width 150 height 13
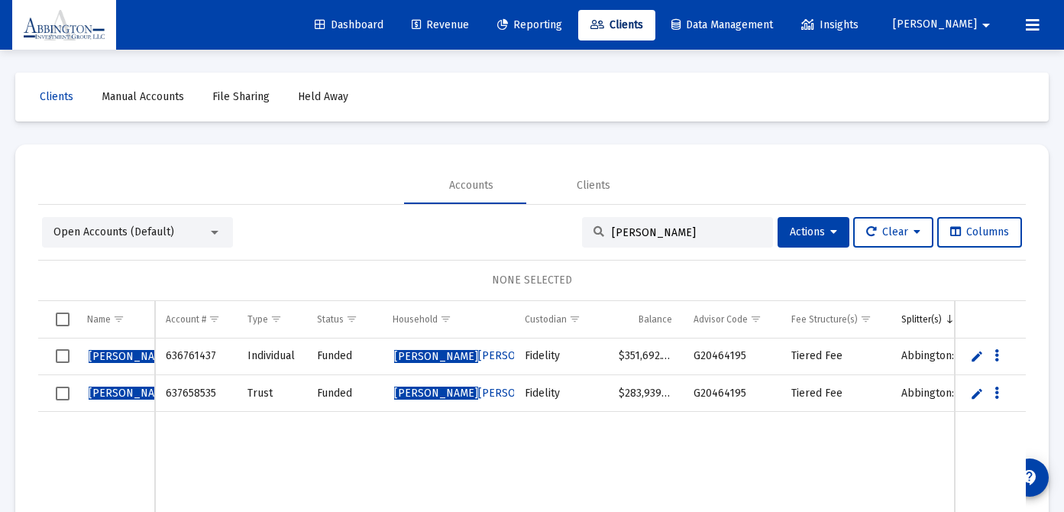
type input "[PERSON_NAME]"
click at [105, 353] on span "[PERSON_NAME]" at bounding box center [131, 356] width 84 height 13
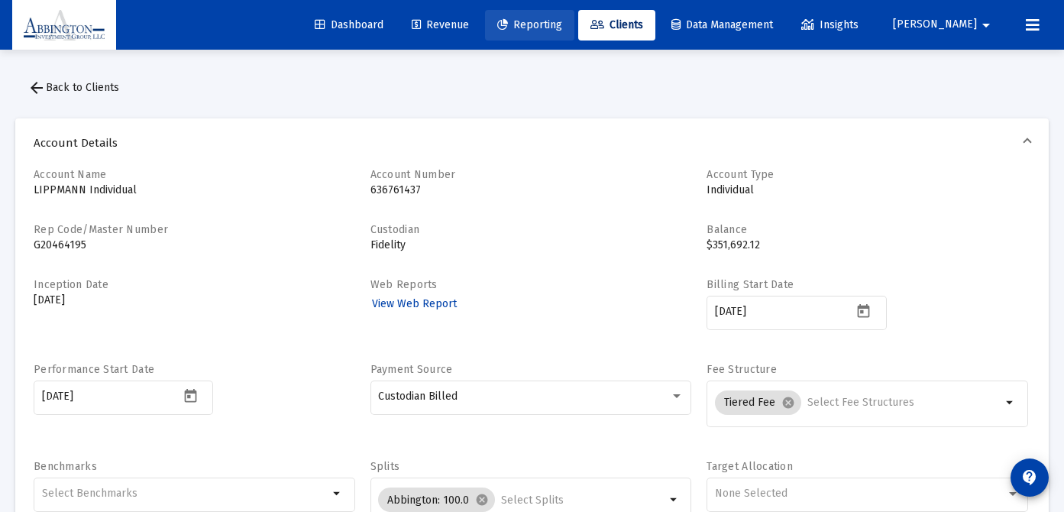
click at [569, 31] on link "Reporting" at bounding box center [529, 25] width 89 height 31
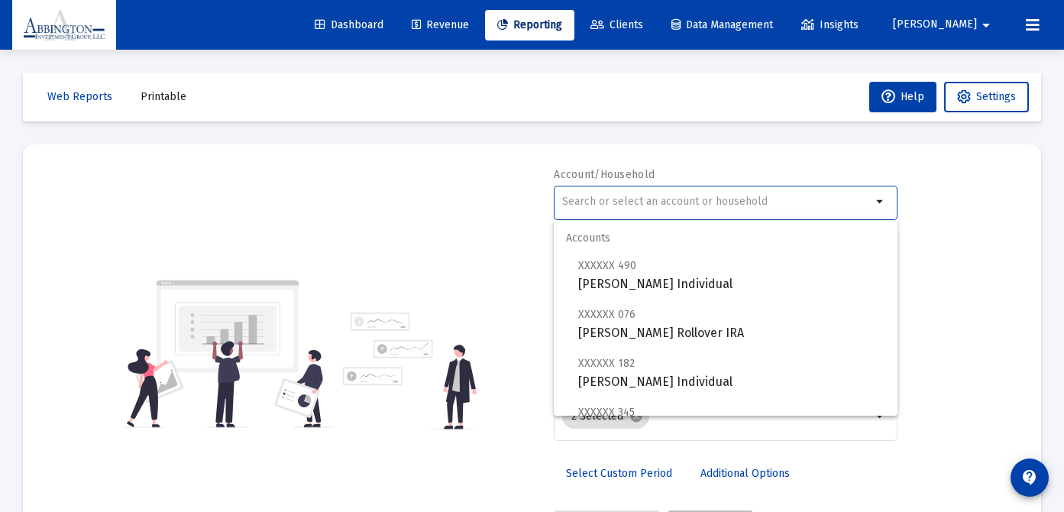
click at [615, 200] on input "text" at bounding box center [716, 202] width 309 height 12
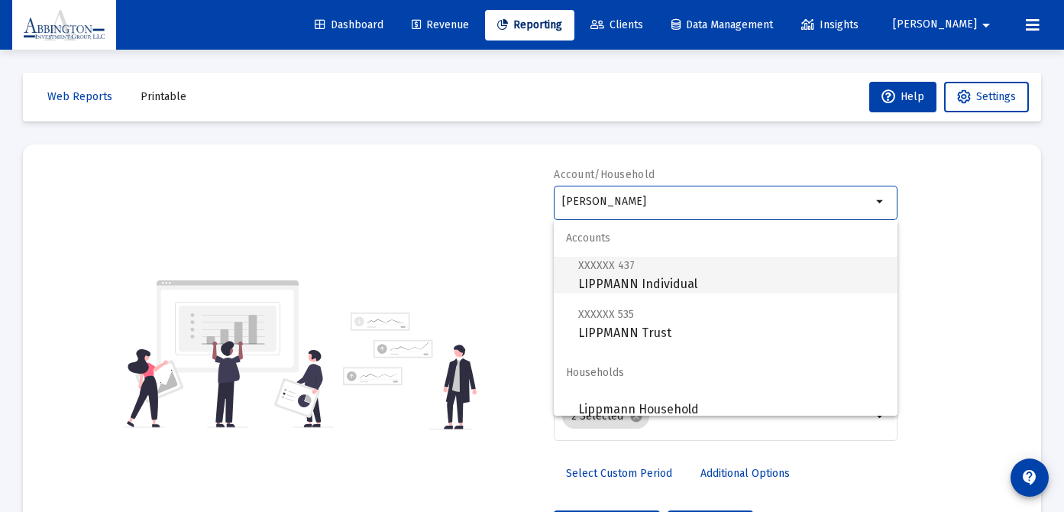
click at [668, 287] on span "XXXXXX 437 LIPPMANN Individual" at bounding box center [731, 274] width 307 height 37
type input "LIPPMANN Individual"
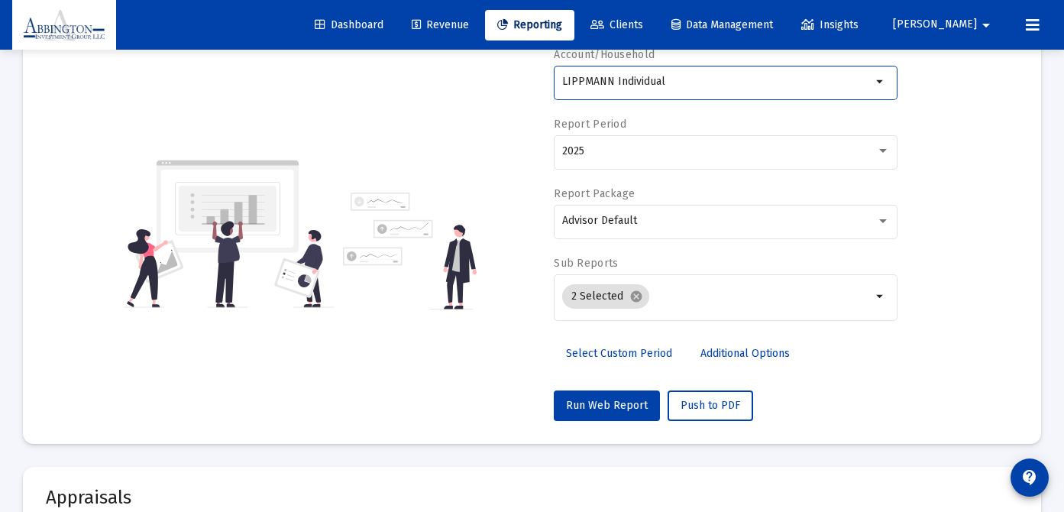
scroll to position [121, 0]
click at [630, 355] on span "Select Custom Period" at bounding box center [619, 352] width 106 height 13
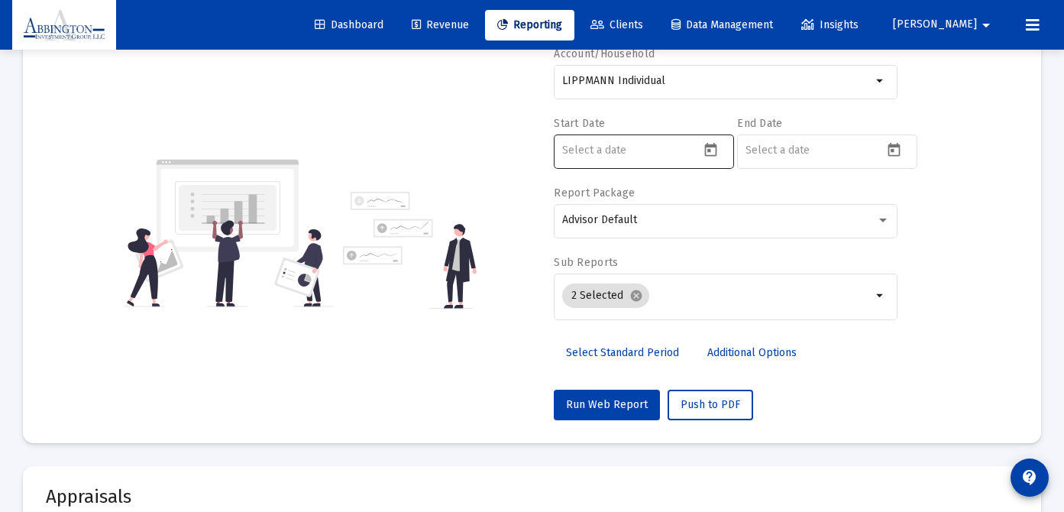
click at [703, 152] on icon "Open calendar" at bounding box center [711, 150] width 16 height 16
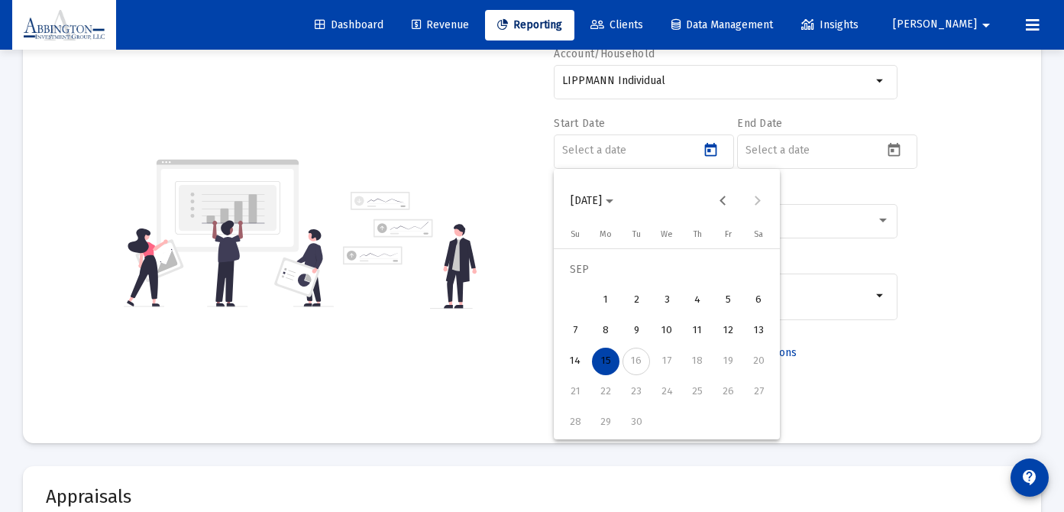
click at [613, 199] on span "[DATE]" at bounding box center [592, 200] width 43 height 13
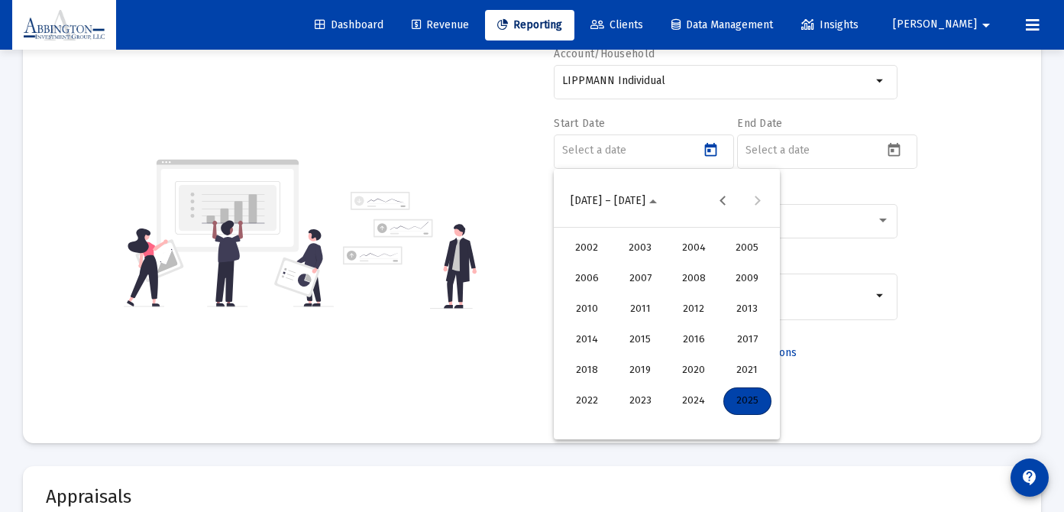
click at [743, 406] on div "2025" at bounding box center [748, 401] width 48 height 28
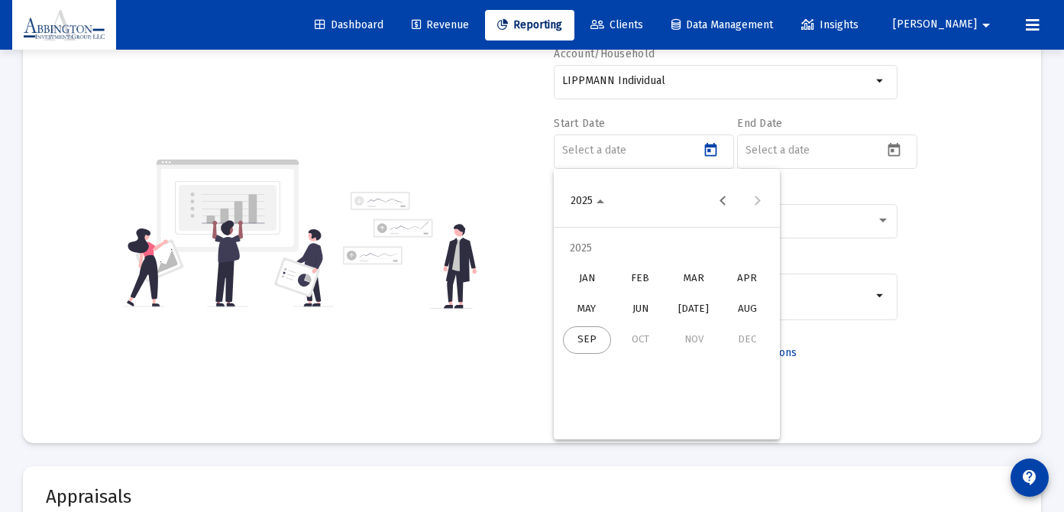
click at [594, 312] on div "MAY" at bounding box center [587, 310] width 48 height 28
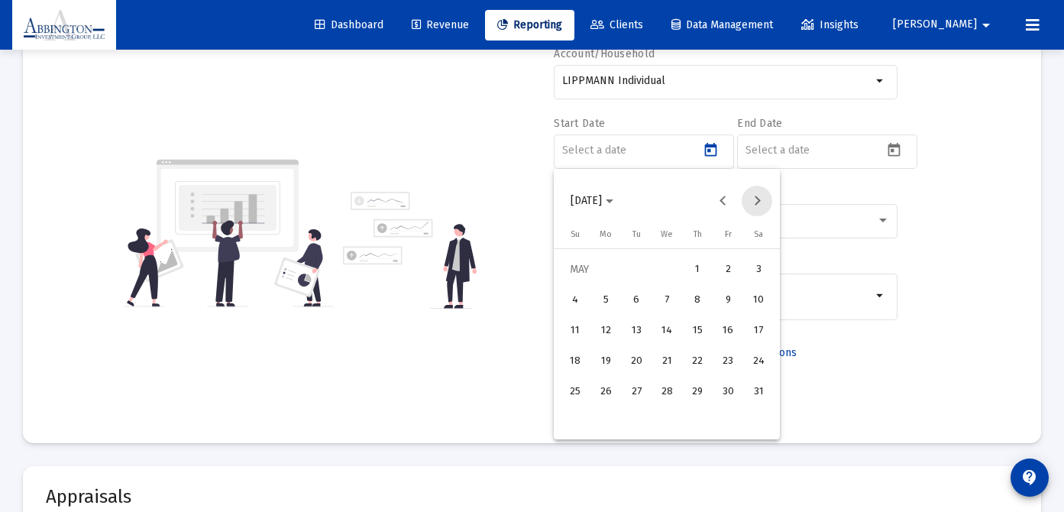
click at [757, 200] on button "Next month" at bounding box center [757, 201] width 31 height 31
click at [575, 305] on div "1" at bounding box center [576, 301] width 28 height 28
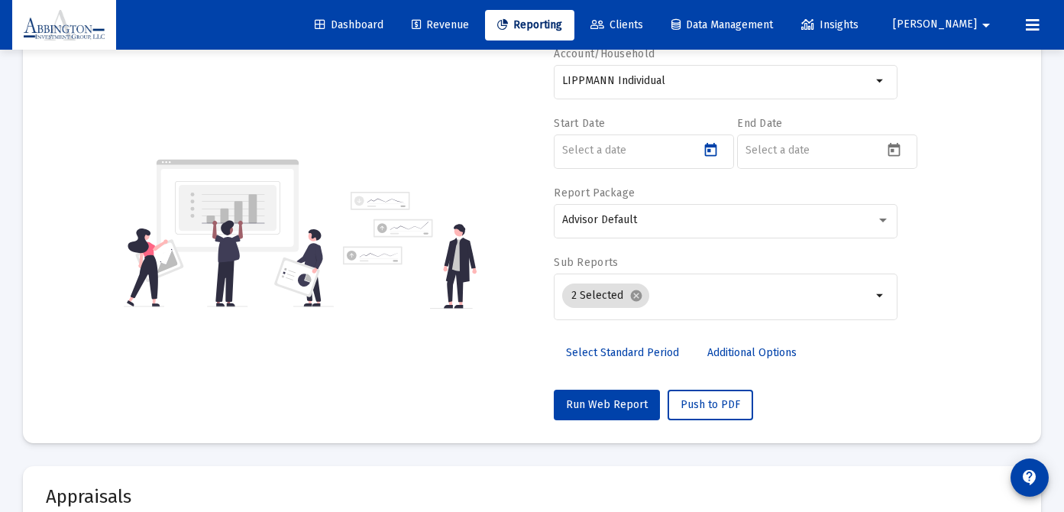
type input "[DATE]"
click at [892, 154] on icon "Open calendar" at bounding box center [895, 150] width 12 height 14
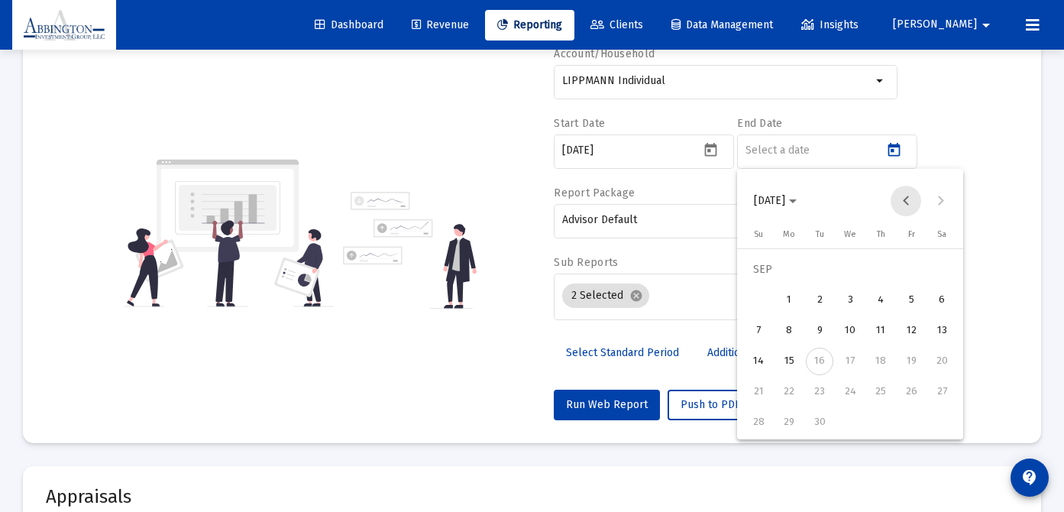
click at [905, 204] on button "Previous month" at bounding box center [906, 201] width 31 height 31
click at [940, 402] on div "30" at bounding box center [942, 392] width 28 height 28
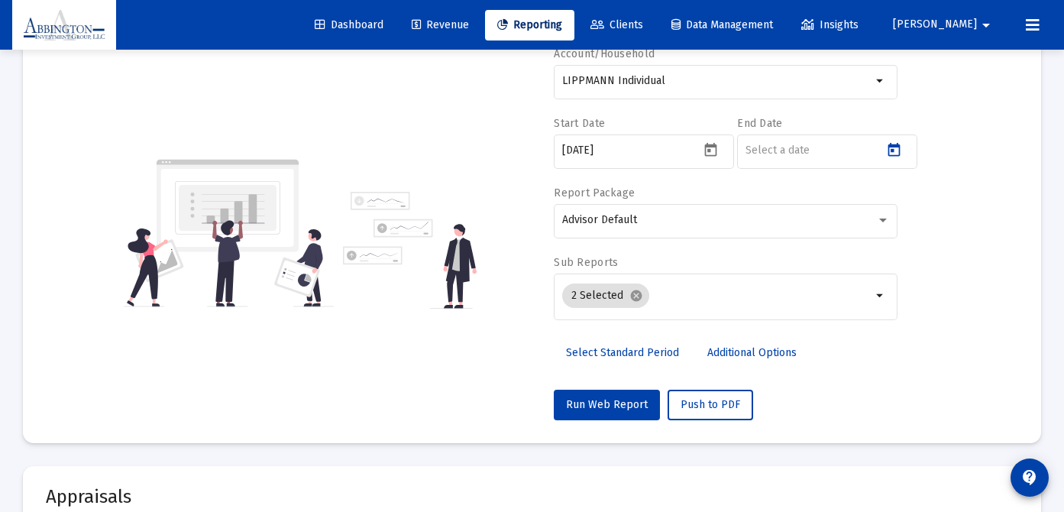
type input "[DATE]"
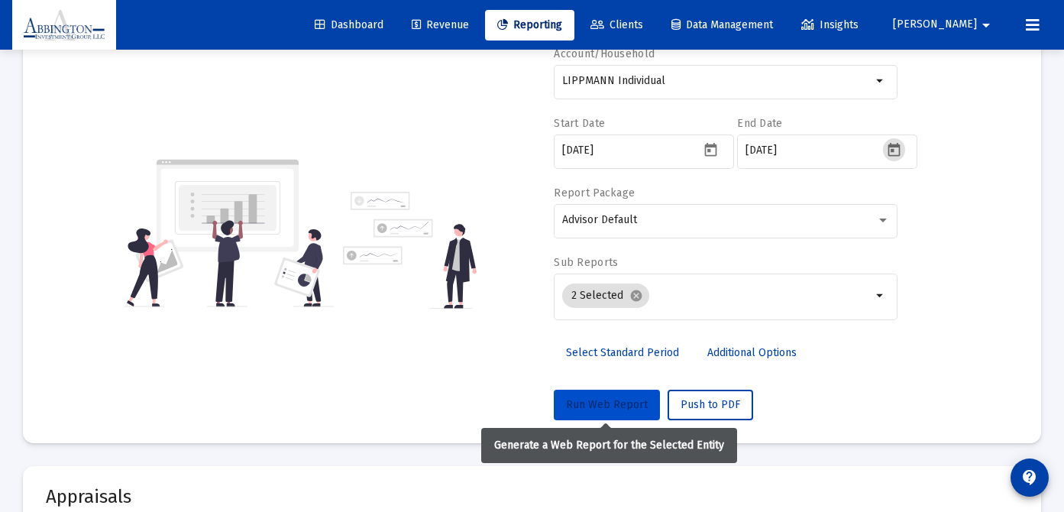
click at [617, 401] on span "Run Web Report" at bounding box center [607, 404] width 82 height 13
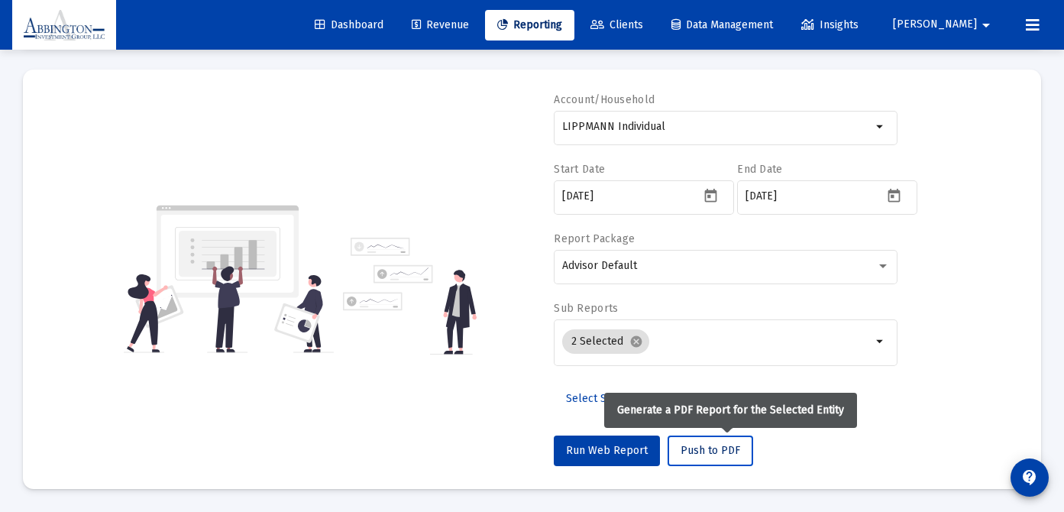
click at [707, 454] on span "Push to PDF" at bounding box center [711, 450] width 60 height 13
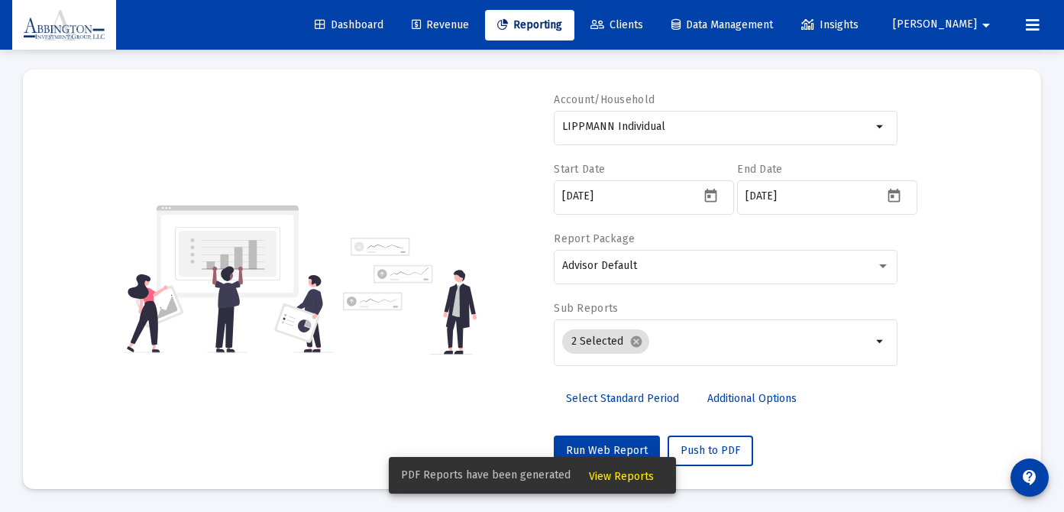
click at [630, 471] on span "View Reports" at bounding box center [621, 476] width 65 height 13
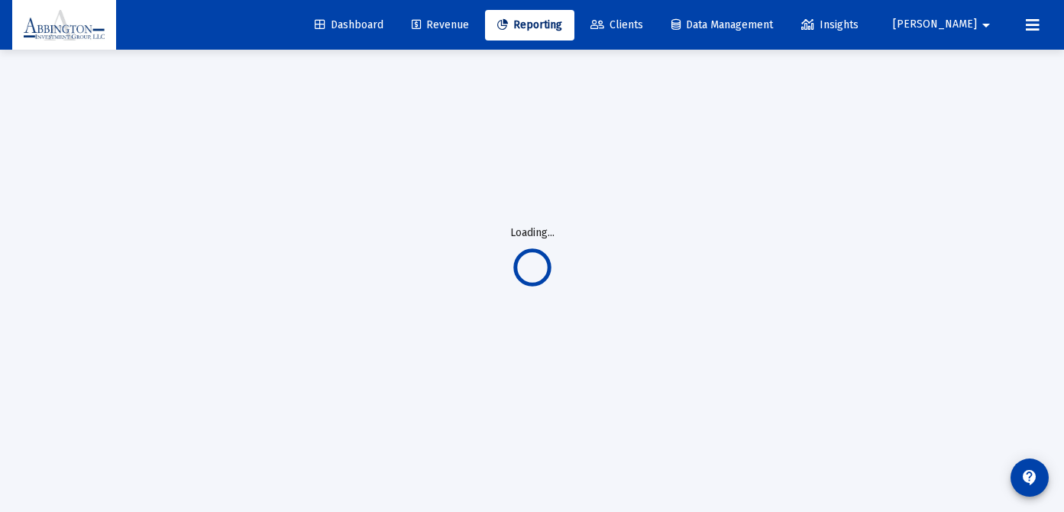
scroll to position [50, 0]
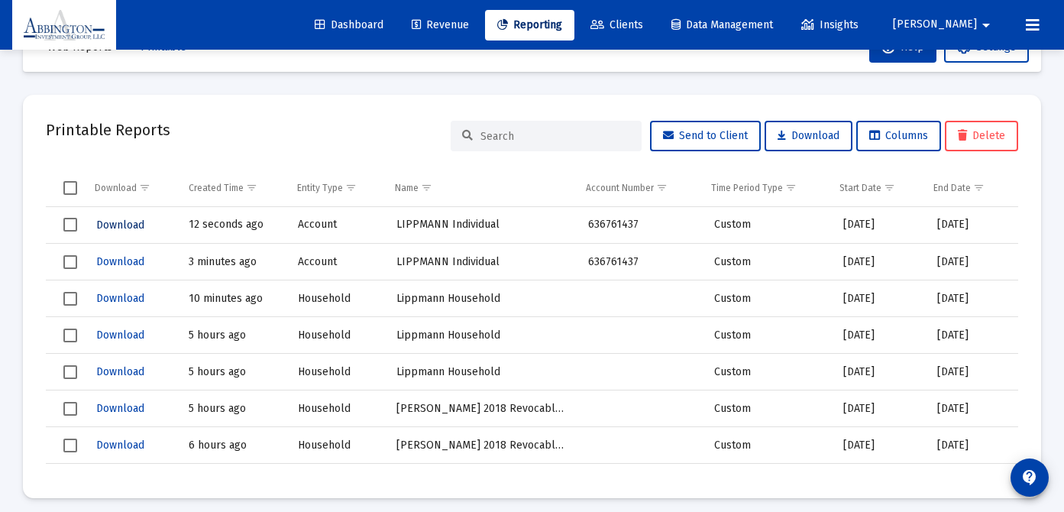
click at [107, 224] on span "Download" at bounding box center [120, 225] width 48 height 13
click at [643, 21] on span "Clients" at bounding box center [617, 24] width 53 height 13
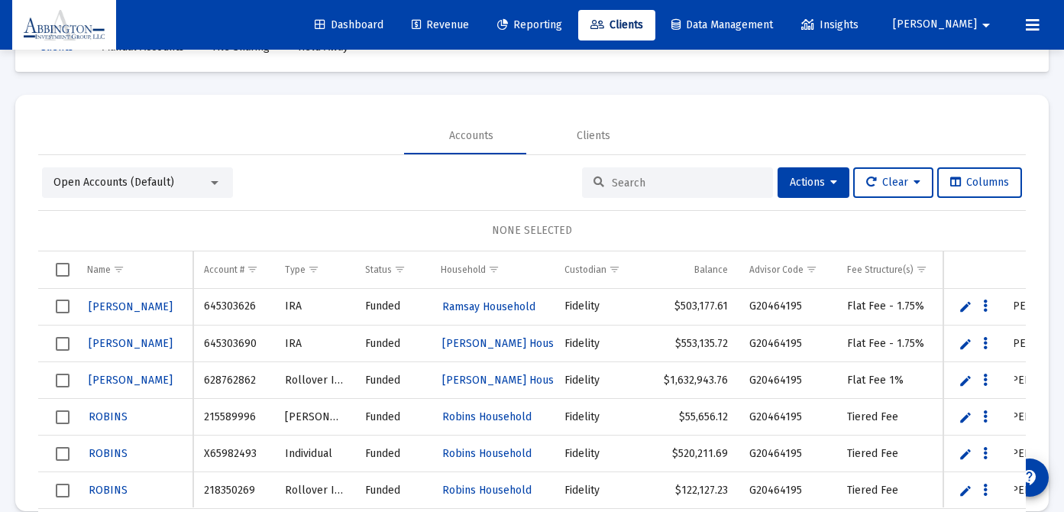
click at [604, 189] on div at bounding box center [677, 182] width 191 height 31
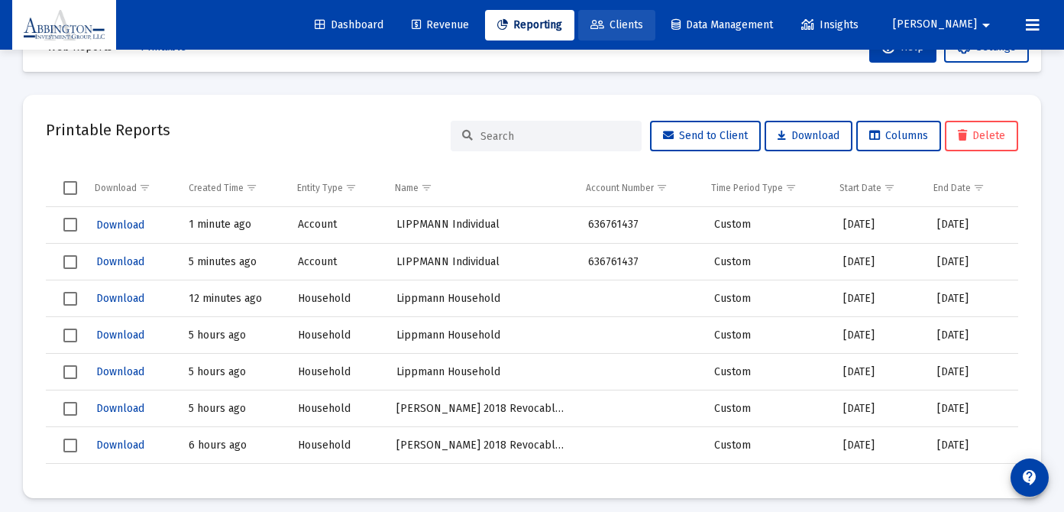
click at [643, 18] on span "Clients" at bounding box center [617, 24] width 53 height 13
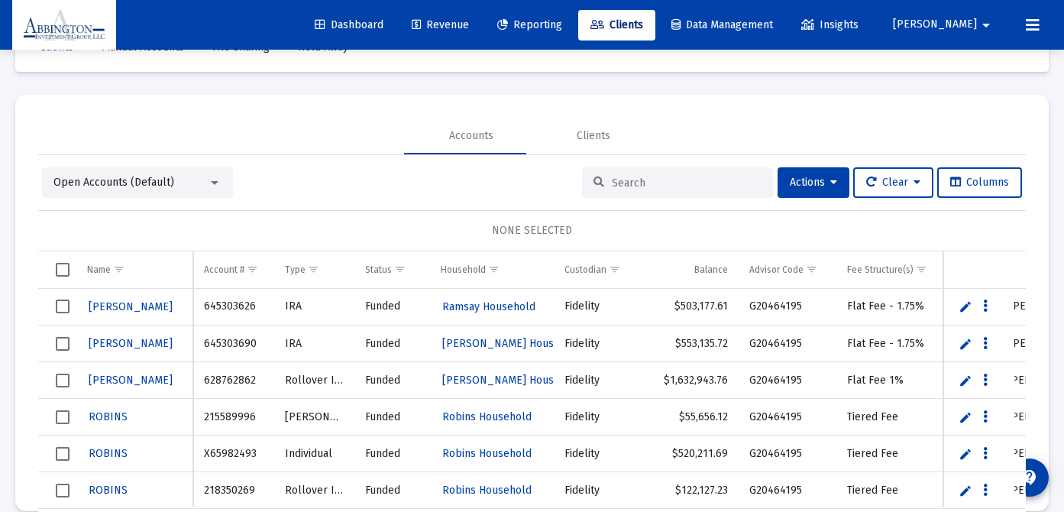
click at [643, 182] on input at bounding box center [687, 182] width 150 height 13
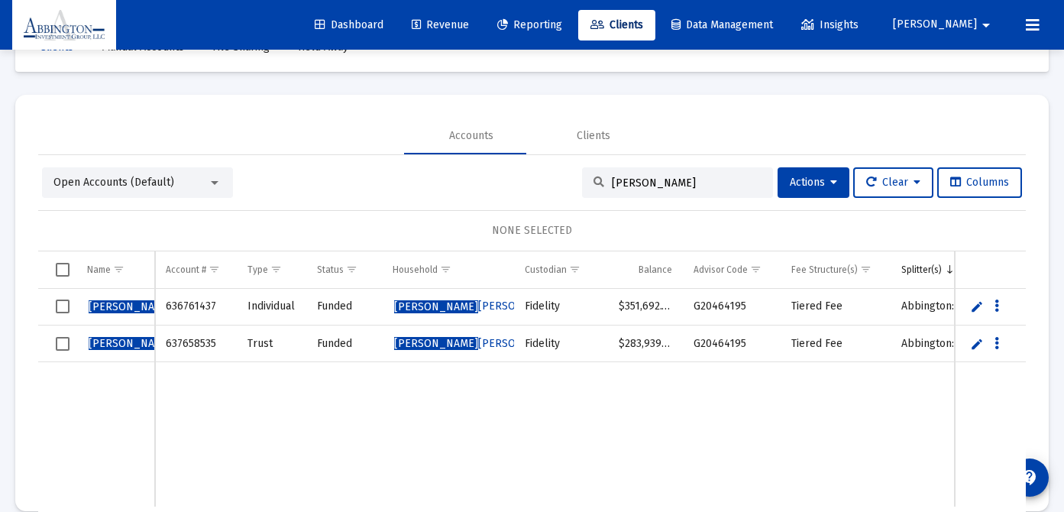
type input "[PERSON_NAME]"
click at [442, 305] on span "[PERSON_NAME] [PERSON_NAME] Household" at bounding box center [506, 305] width 224 height 13
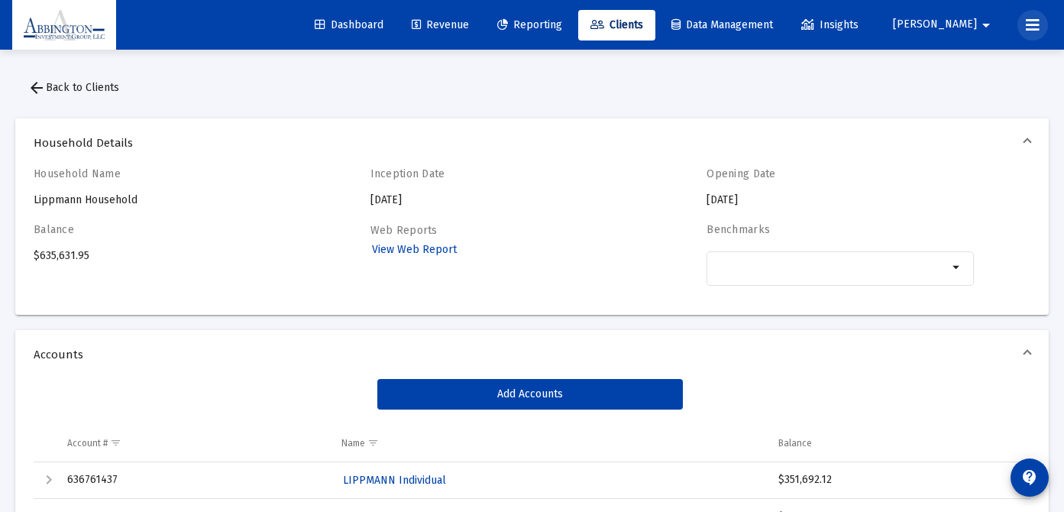
click at [1043, 30] on button at bounding box center [1033, 25] width 31 height 31
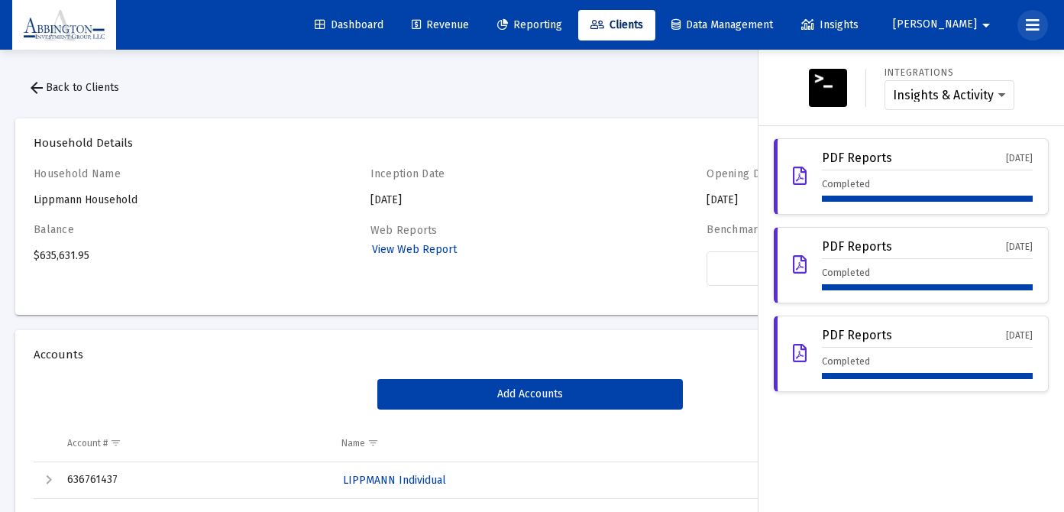
click at [1037, 28] on icon at bounding box center [1033, 25] width 14 height 18
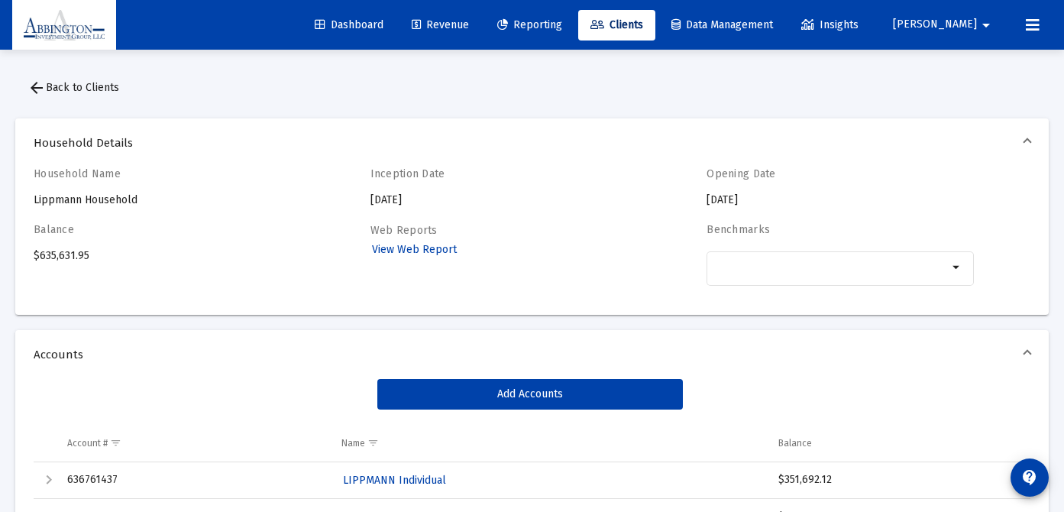
click at [983, 27] on mat-icon "arrow_drop_down" at bounding box center [986, 25] width 18 height 31
click at [982, 57] on span "Settings" at bounding box center [977, 65] width 45 height 37
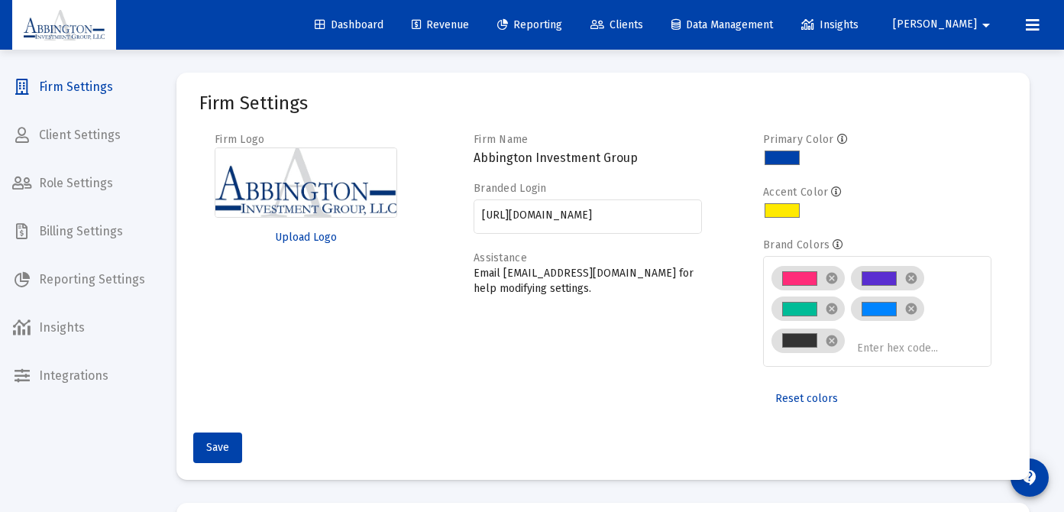
click at [76, 384] on span "Integrations" at bounding box center [78, 376] width 157 height 37
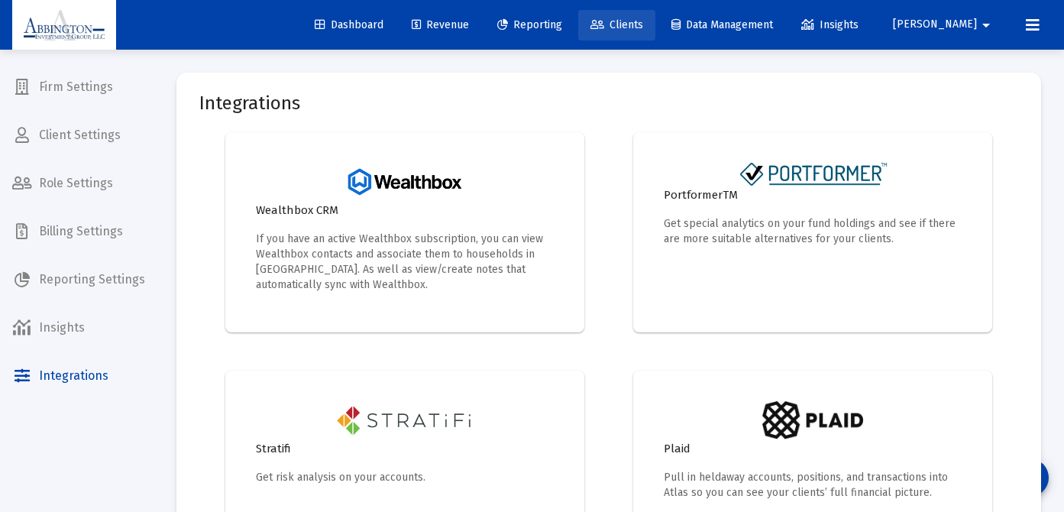
click at [643, 27] on span "Clients" at bounding box center [617, 24] width 53 height 13
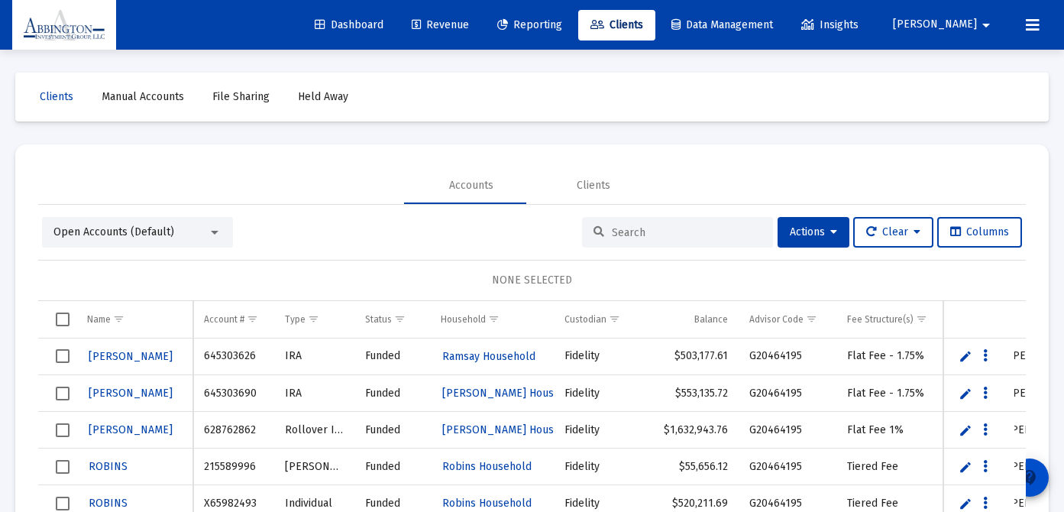
click at [1025, 475] on mat-icon "contact_support" at bounding box center [1030, 477] width 18 height 18
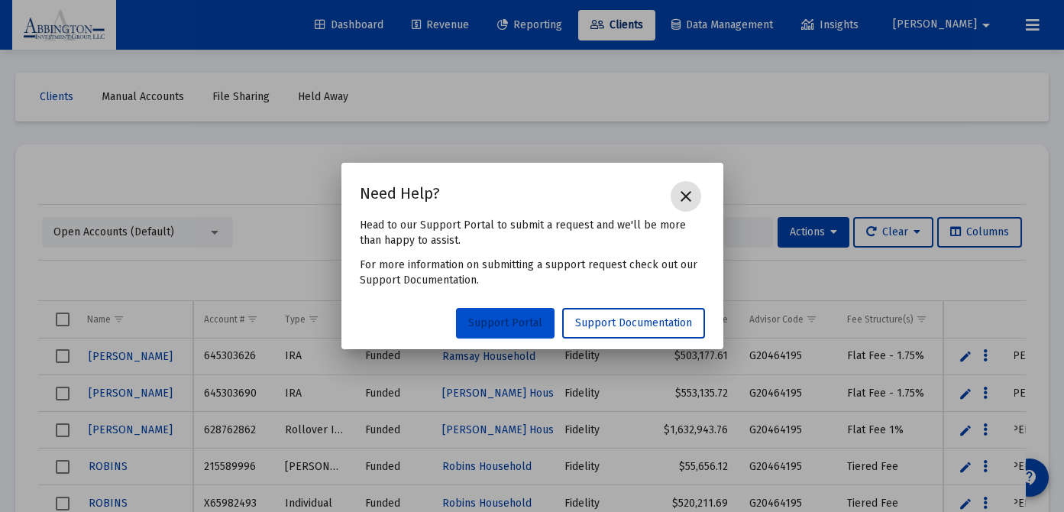
click at [510, 330] on link "Support Portal" at bounding box center [505, 323] width 99 height 31
